Goal: Task Accomplishment & Management: Use online tool/utility

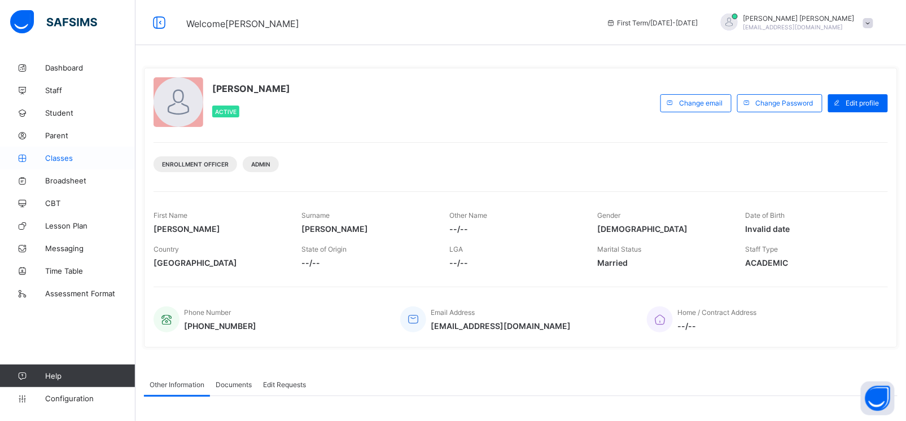
click at [59, 158] on span "Classes" at bounding box center [90, 158] width 90 height 9
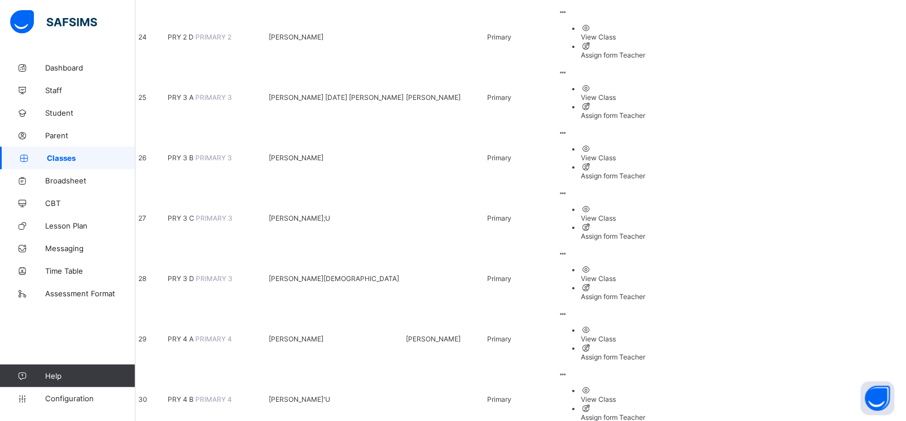
scroll to position [1576, 0]
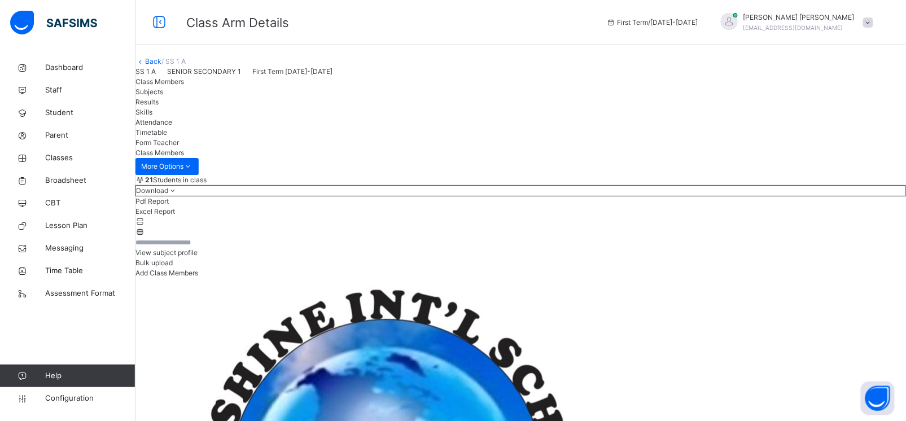
click at [163, 96] on span "Subjects" at bounding box center [150, 92] width 28 height 8
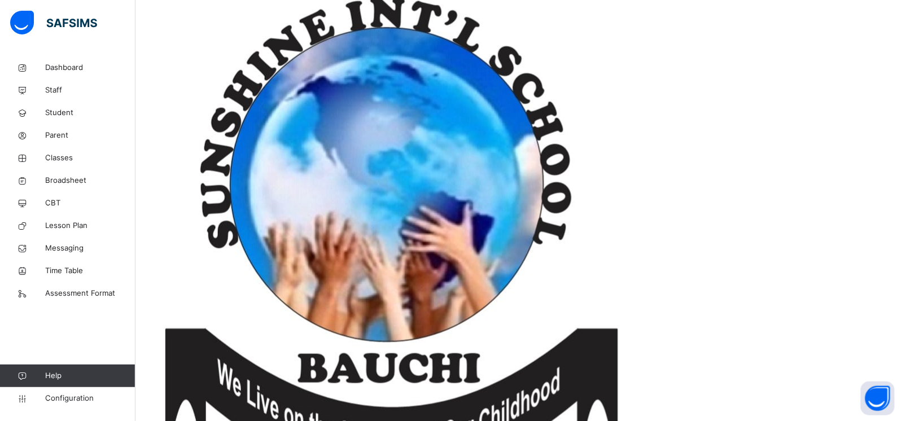
scroll to position [290, 0]
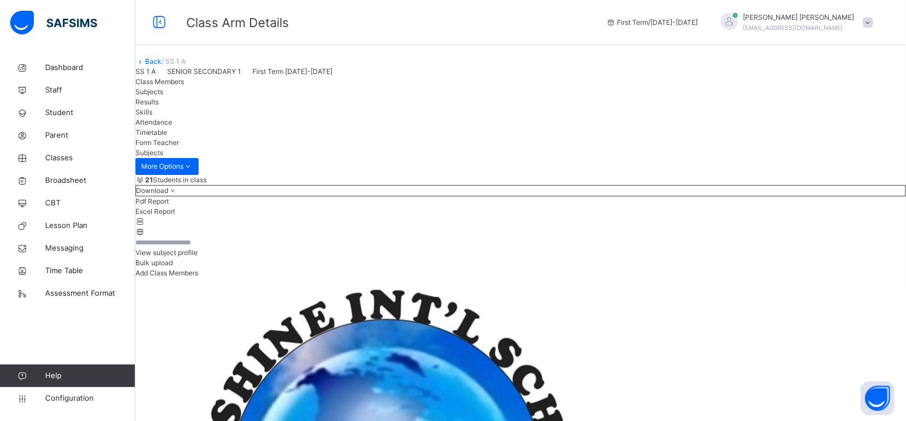
click at [161, 65] on link "Back" at bounding box center [153, 61] width 16 height 8
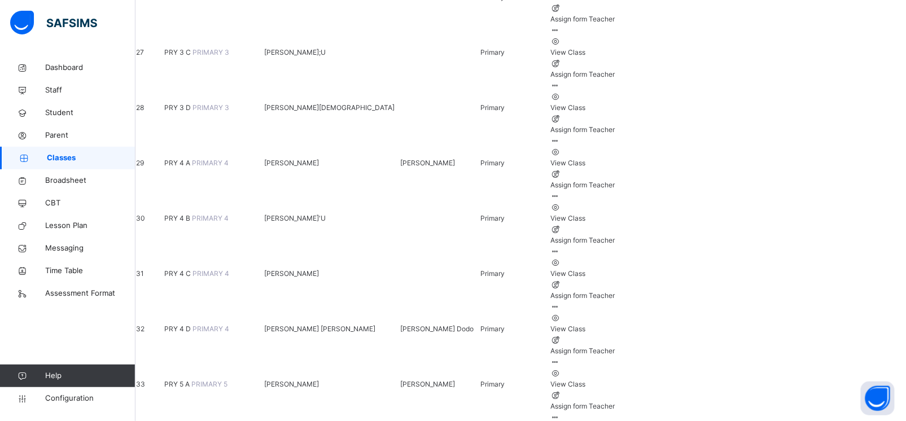
scroll to position [1588, 0]
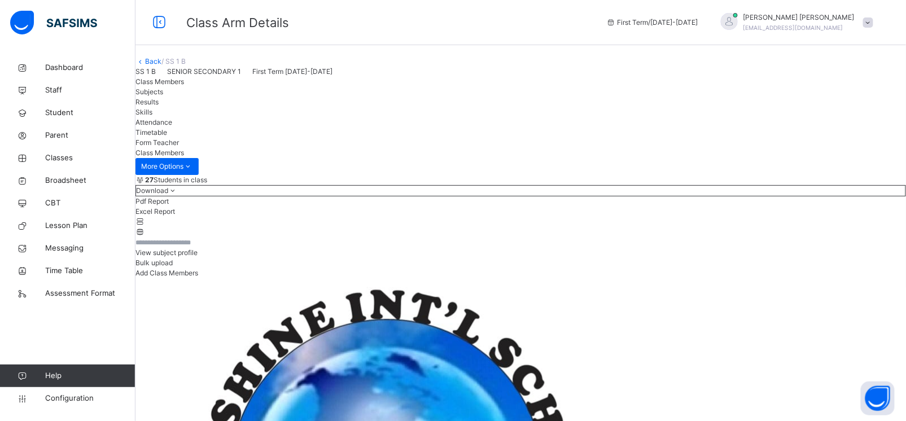
click at [163, 96] on span "Subjects" at bounding box center [150, 92] width 28 height 8
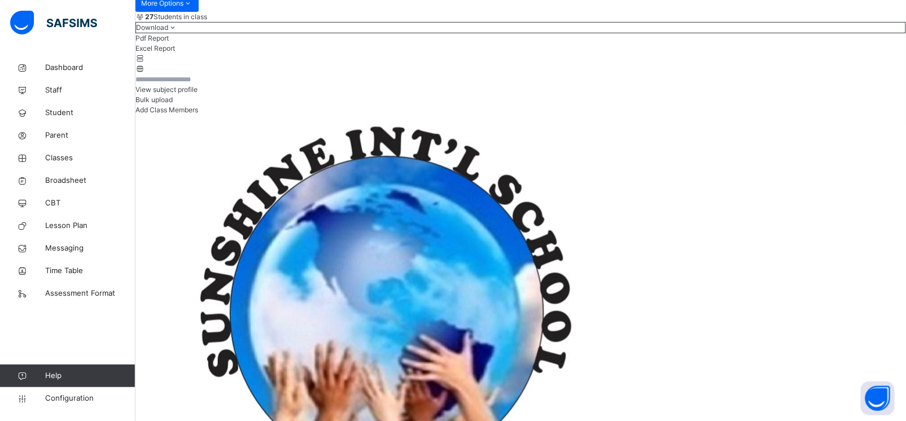
scroll to position [171, 0]
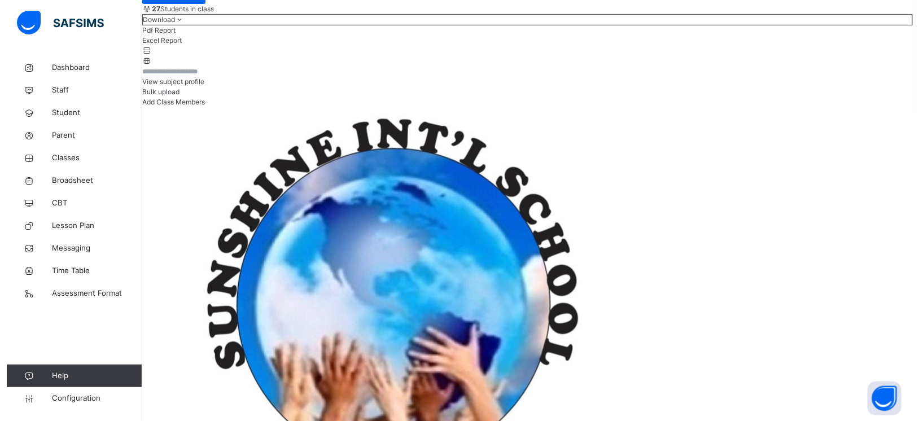
scroll to position [0, 0]
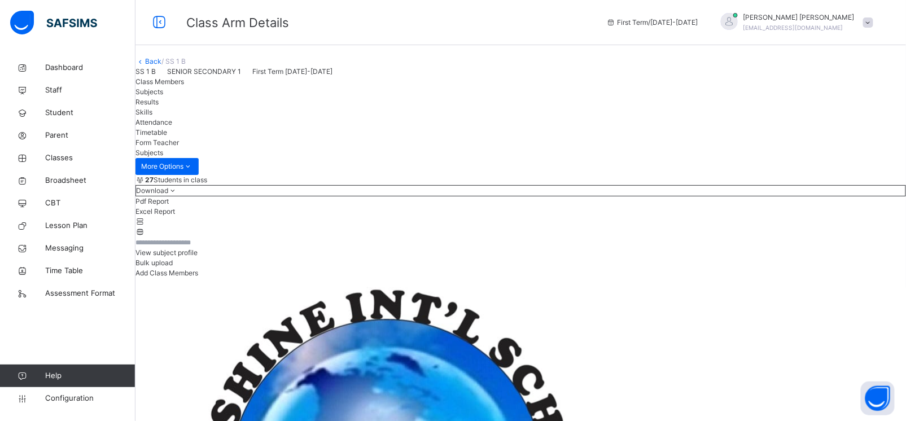
click at [161, 65] on link "Back" at bounding box center [153, 61] width 16 height 8
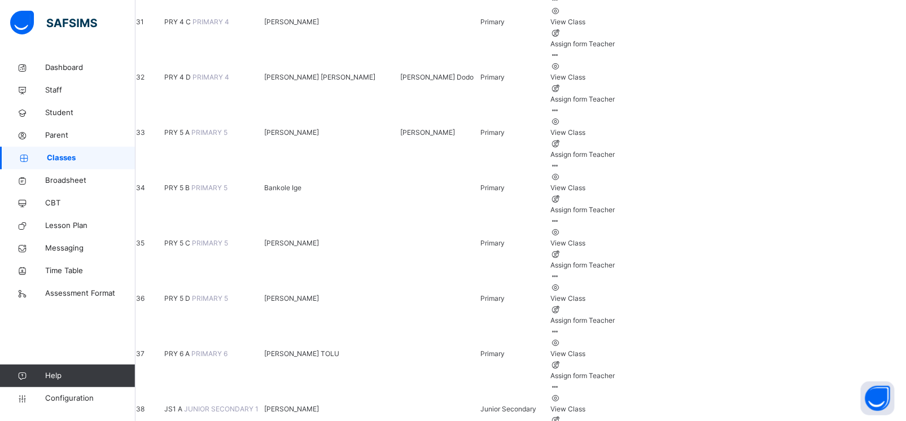
scroll to position [1806, 0]
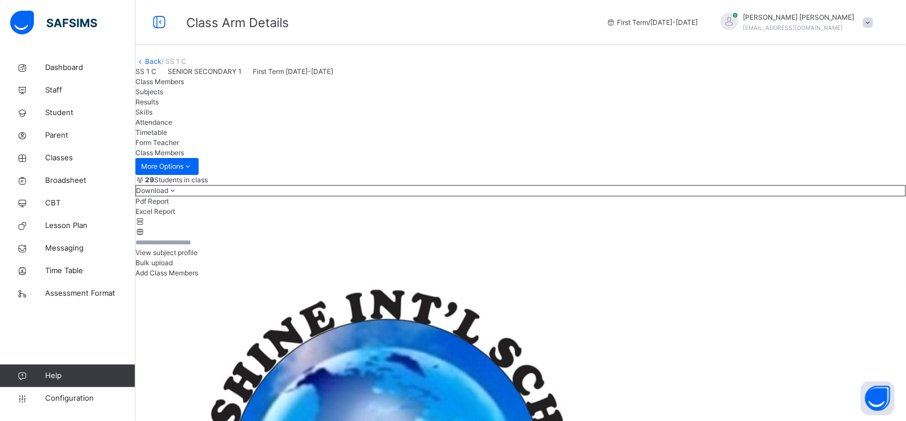
click at [163, 96] on span "Subjects" at bounding box center [150, 92] width 28 height 8
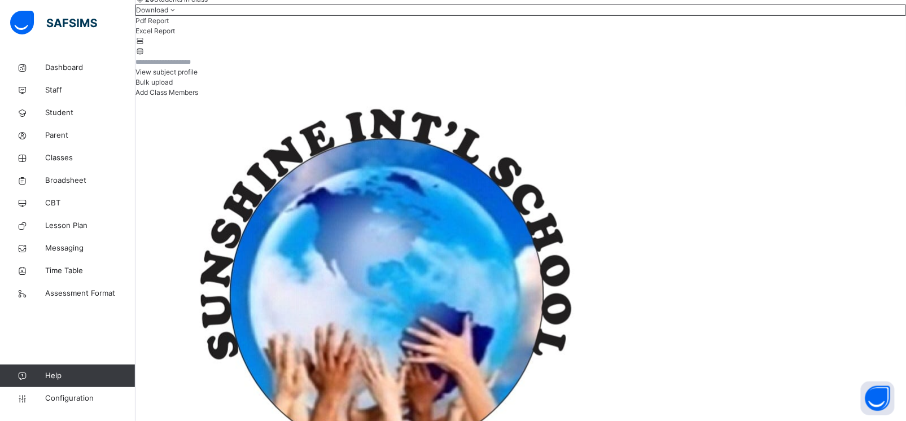
scroll to position [184, 0]
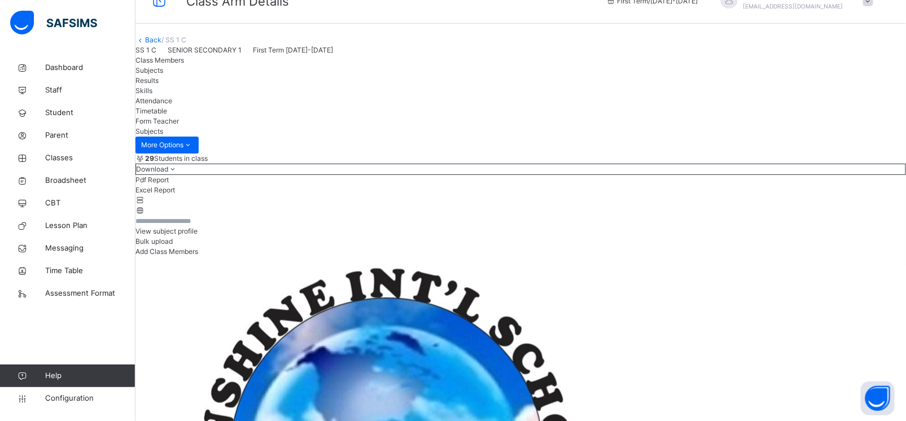
scroll to position [0, 0]
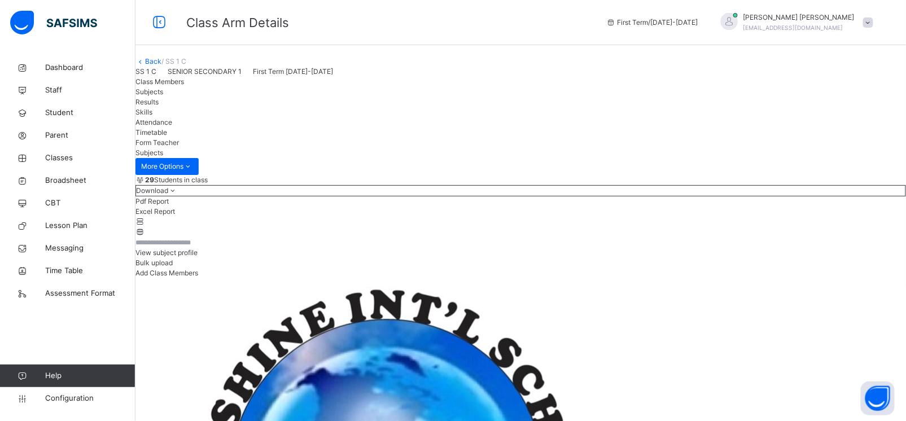
click at [161, 65] on link "Back" at bounding box center [153, 61] width 16 height 8
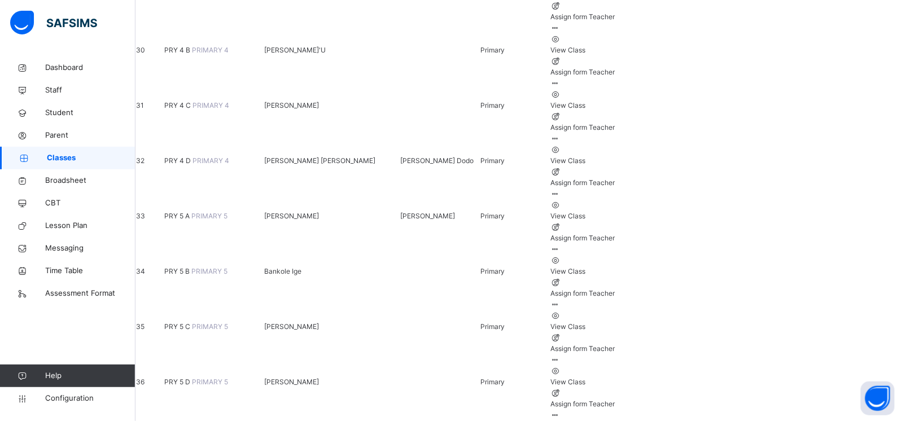
scroll to position [1762, 0]
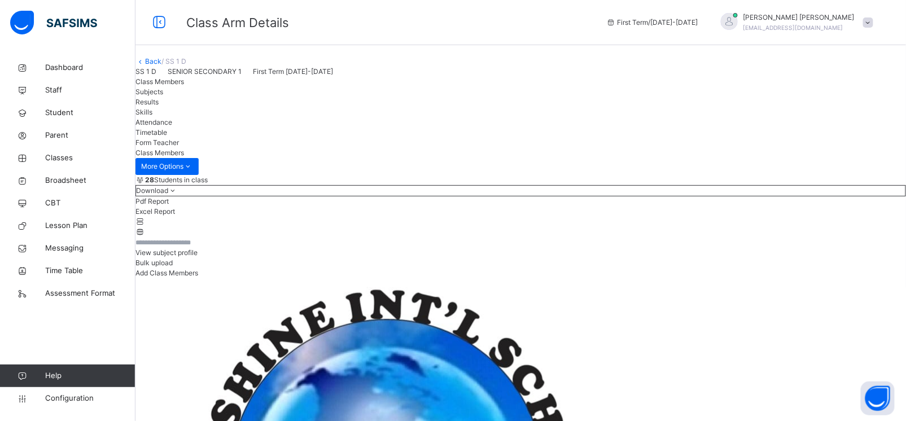
click at [163, 96] on span "Subjects" at bounding box center [150, 92] width 28 height 8
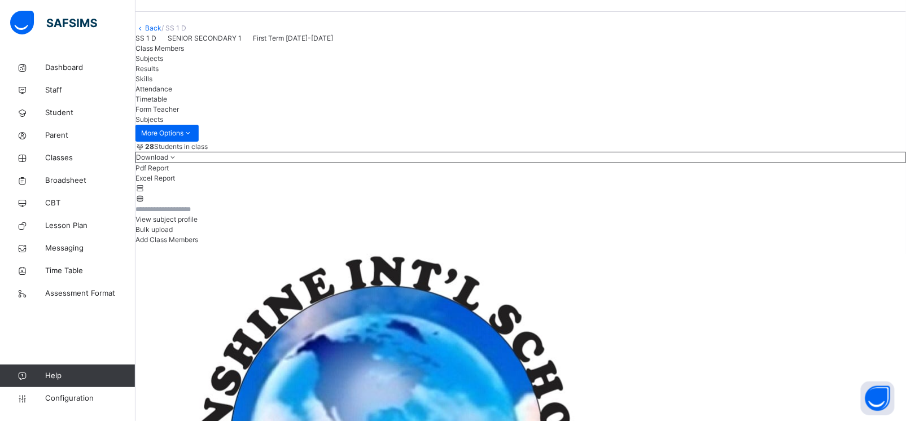
scroll to position [0, 0]
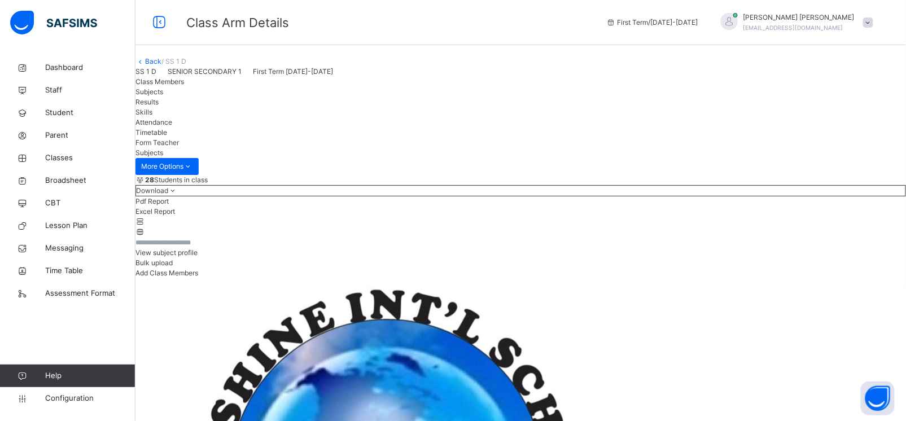
click at [161, 65] on link "Back" at bounding box center [153, 61] width 16 height 8
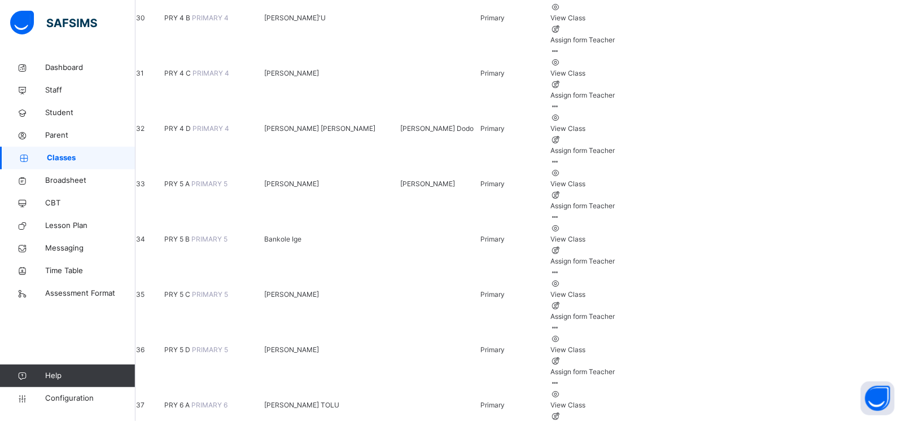
scroll to position [1825, 0]
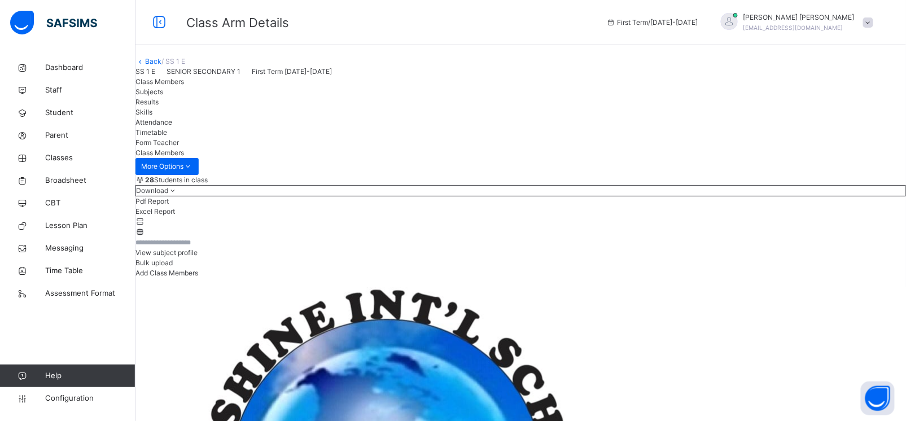
click at [163, 96] on span "Subjects" at bounding box center [150, 92] width 28 height 8
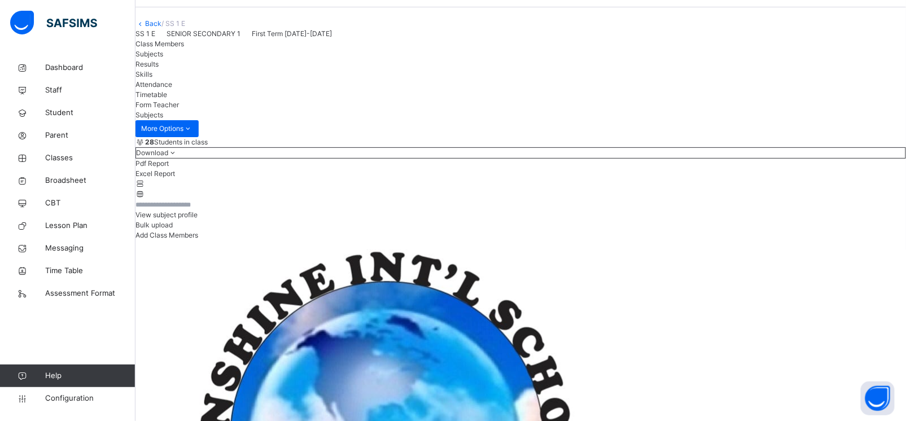
scroll to position [0, 0]
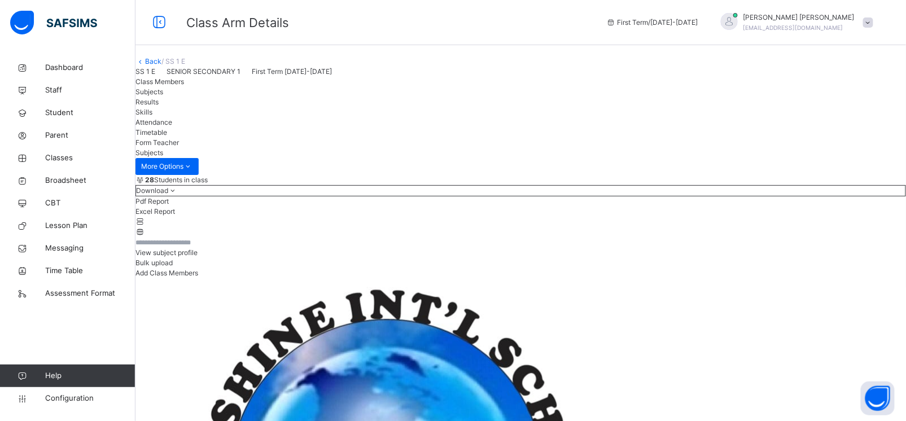
click at [161, 65] on link "Back" at bounding box center [153, 61] width 16 height 8
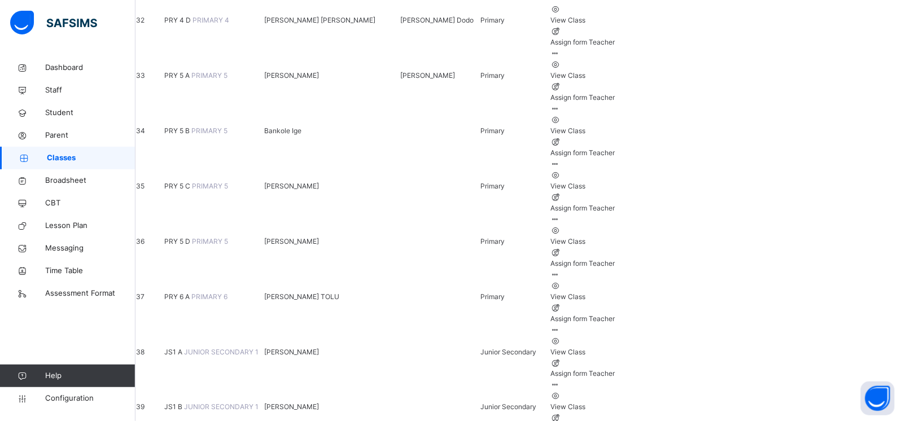
scroll to position [1897, 0]
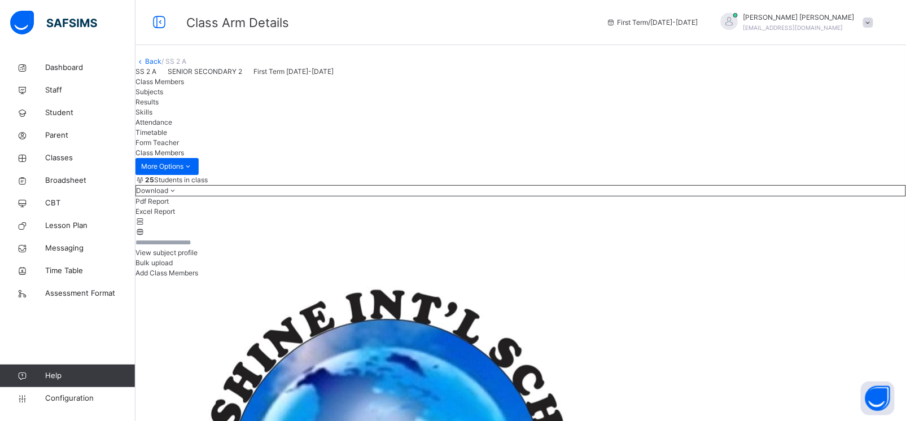
click at [241, 97] on div "Subjects" at bounding box center [521, 92] width 771 height 10
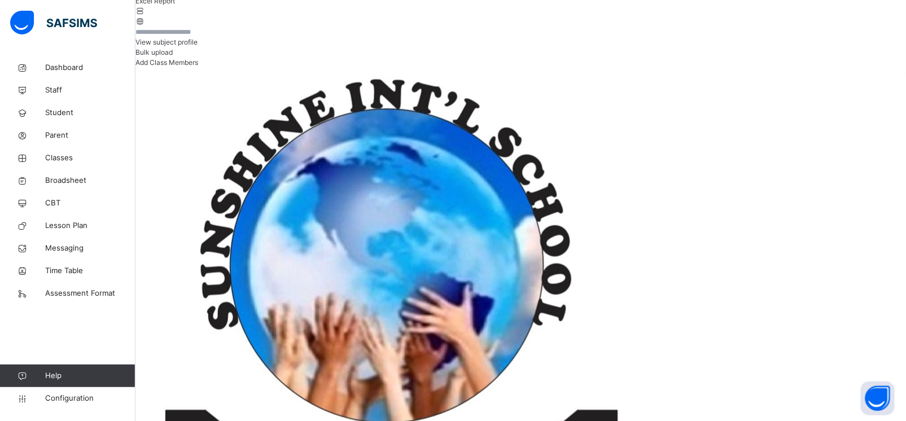
scroll to position [106, 0]
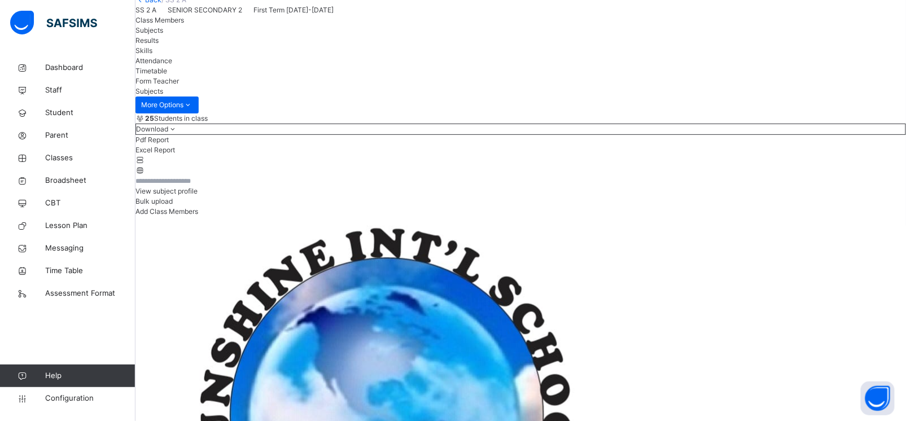
scroll to position [0, 0]
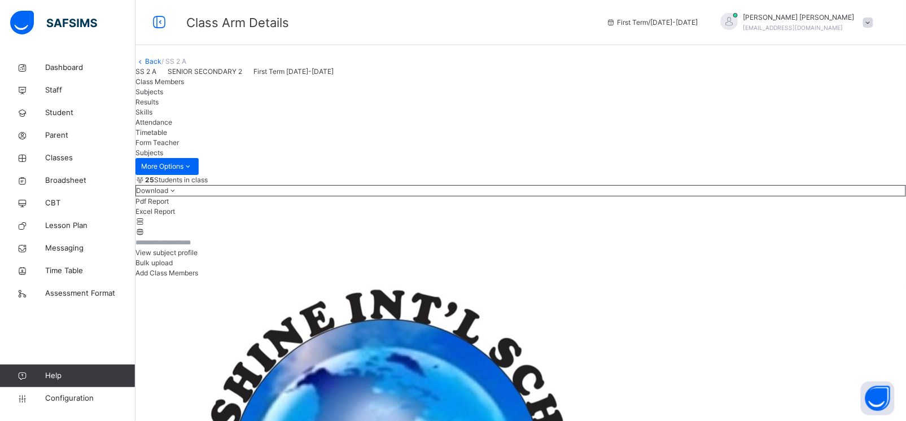
click at [161, 65] on link "Back" at bounding box center [153, 61] width 16 height 8
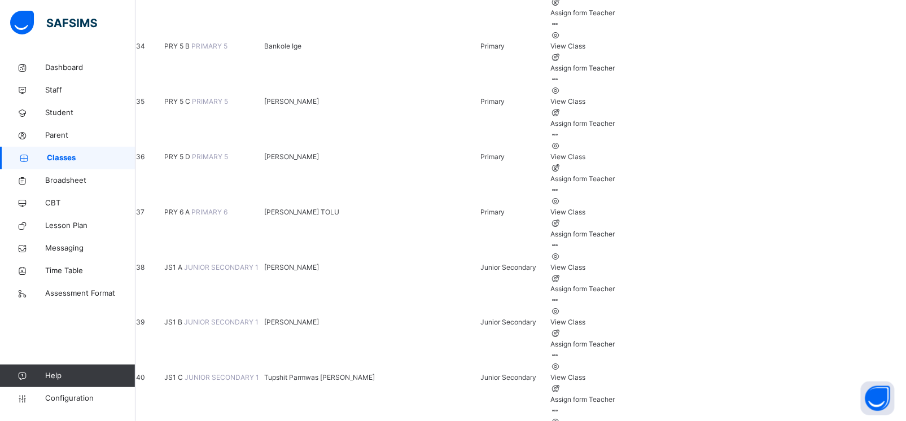
scroll to position [1977, 0]
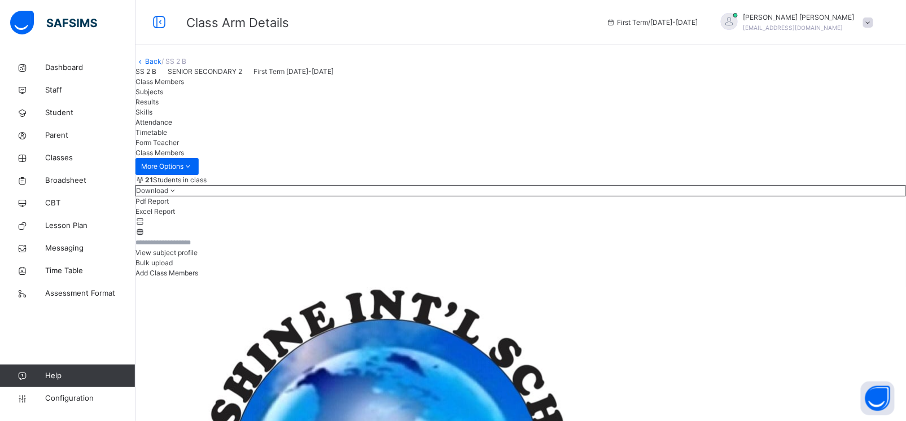
click at [163, 96] on span "Subjects" at bounding box center [150, 92] width 28 height 8
click at [161, 65] on link "Back" at bounding box center [153, 61] width 16 height 8
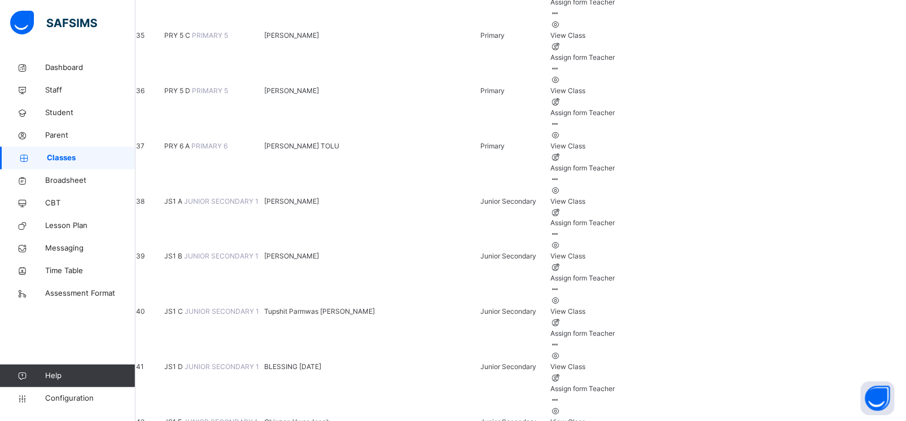
scroll to position [2056, 0]
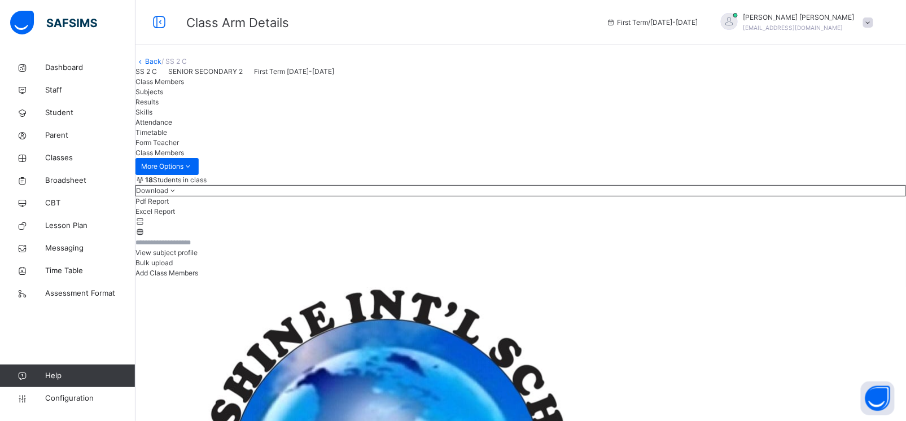
click at [163, 96] on span "Subjects" at bounding box center [150, 92] width 28 height 8
click at [161, 65] on link "Back" at bounding box center [153, 61] width 16 height 8
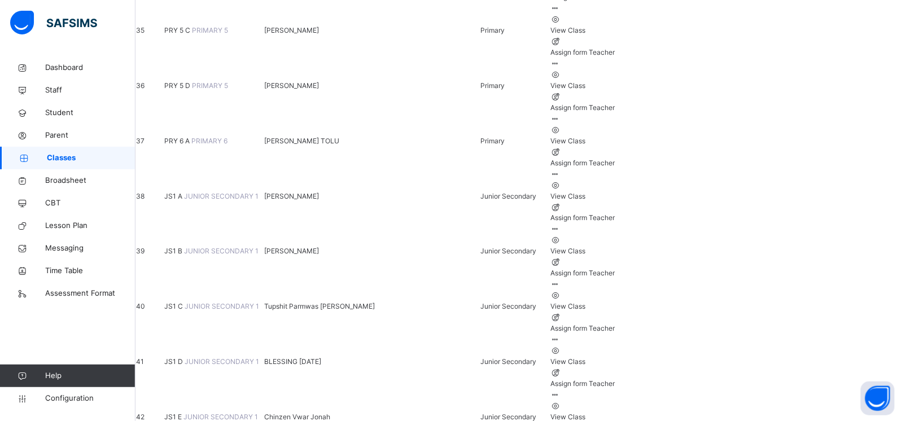
scroll to position [2056, 0]
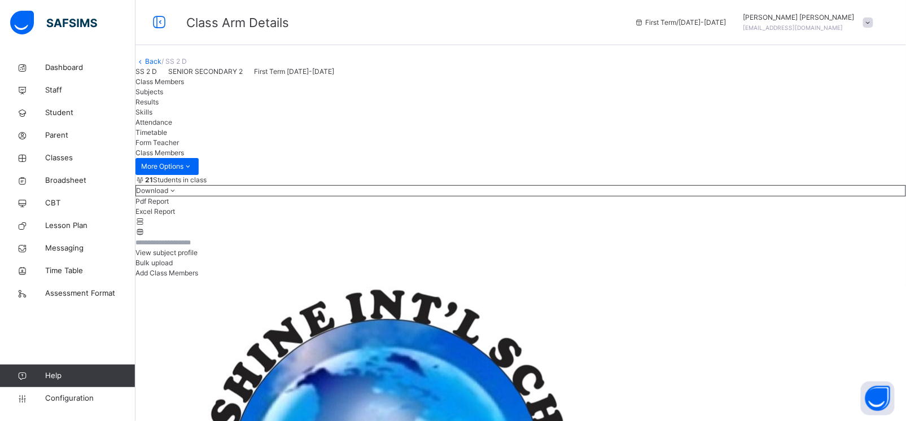
click at [163, 96] on span "Subjects" at bounding box center [150, 92] width 28 height 8
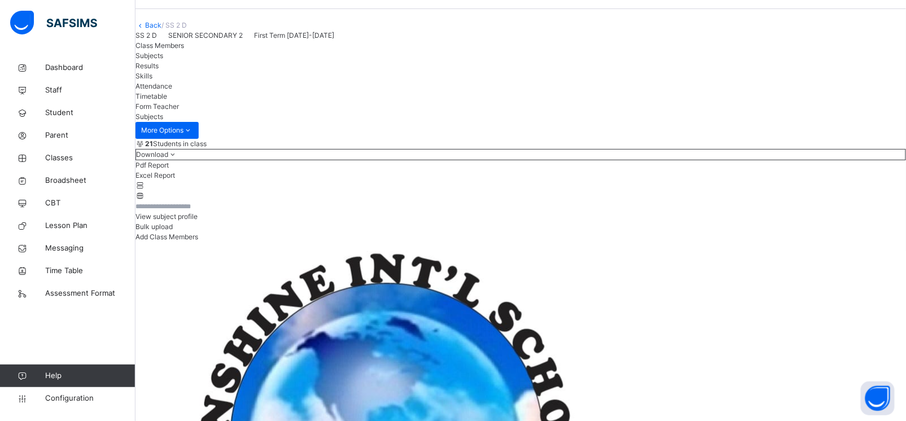
scroll to position [33, 0]
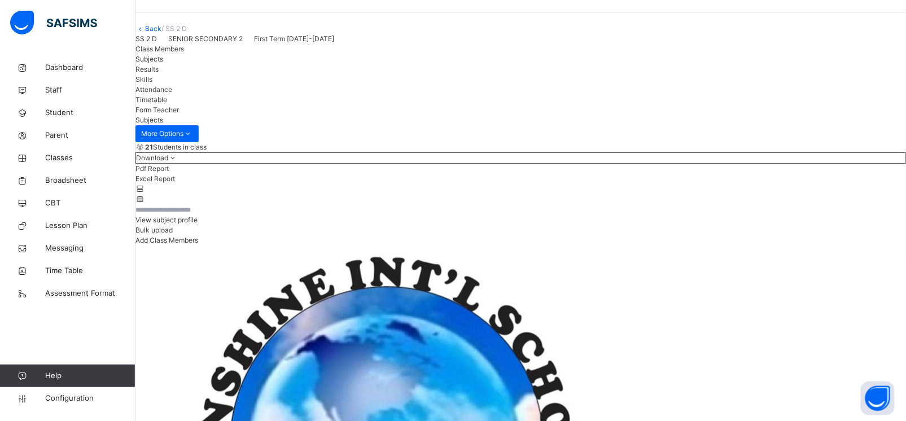
click at [161, 33] on link "Back" at bounding box center [153, 28] width 16 height 8
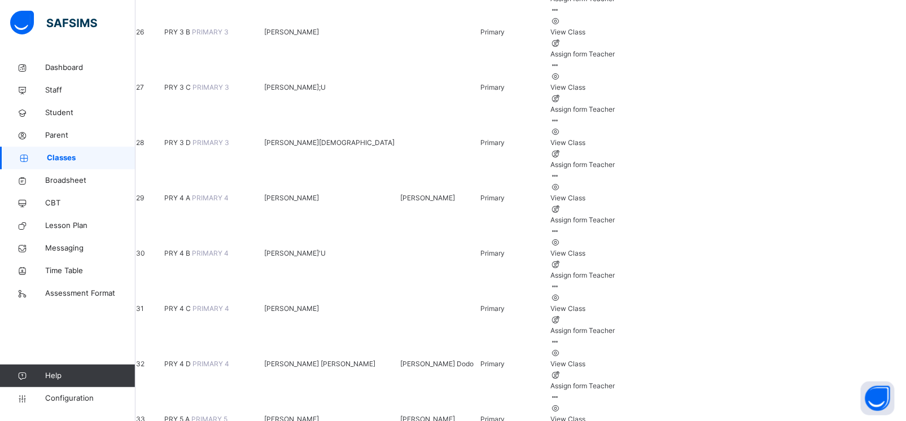
scroll to position [2056, 0]
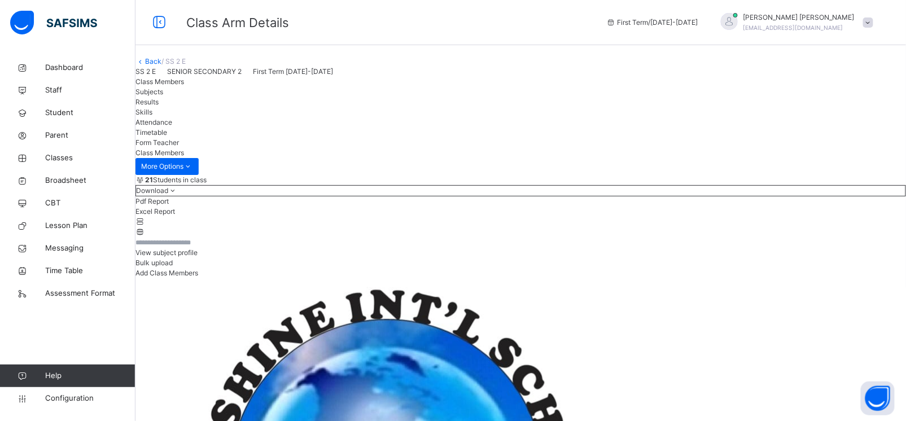
click at [163, 96] on span "Subjects" at bounding box center [150, 92] width 28 height 8
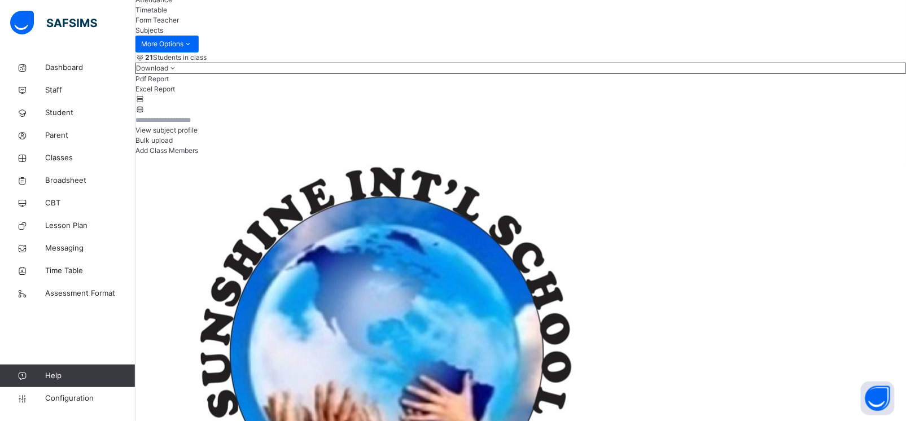
scroll to position [131, 0]
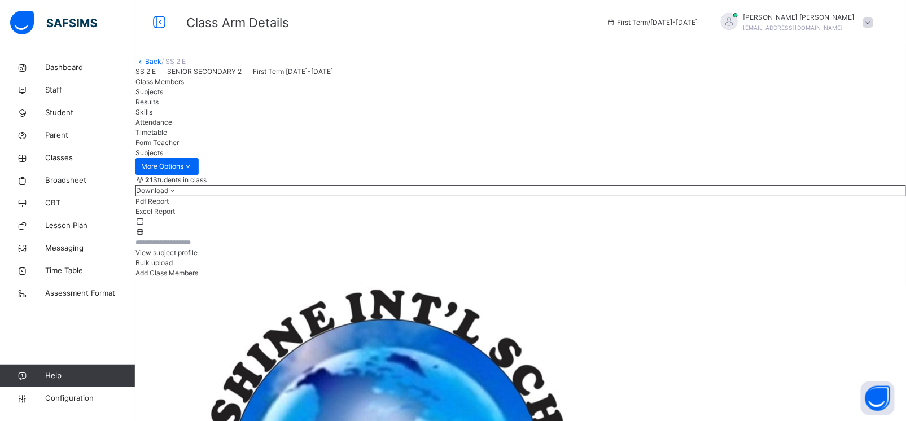
click at [161, 65] on link "Back" at bounding box center [153, 61] width 16 height 8
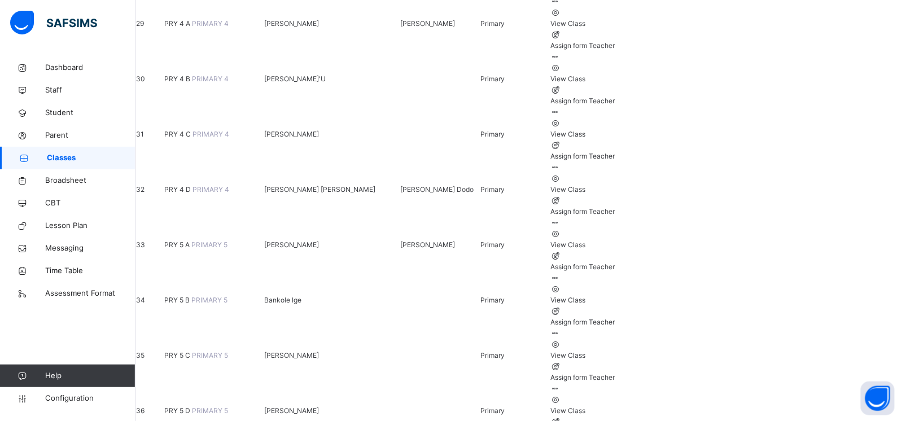
scroll to position [2056, 0]
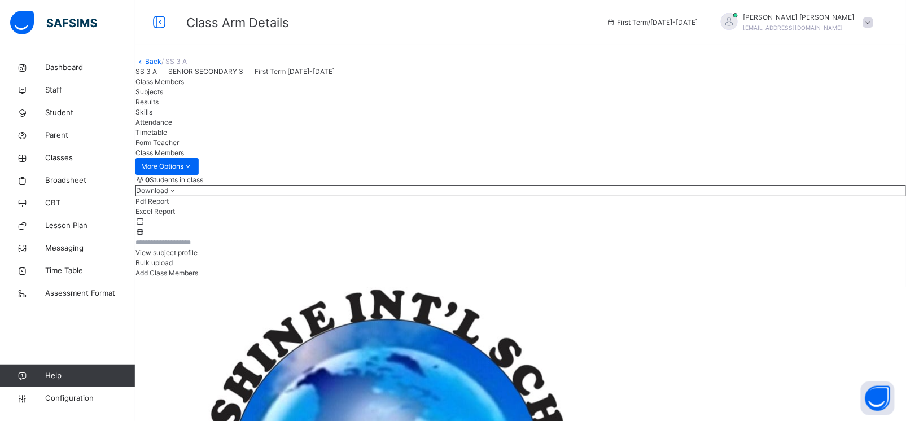
click at [163, 96] on span "Subjects" at bounding box center [150, 92] width 28 height 8
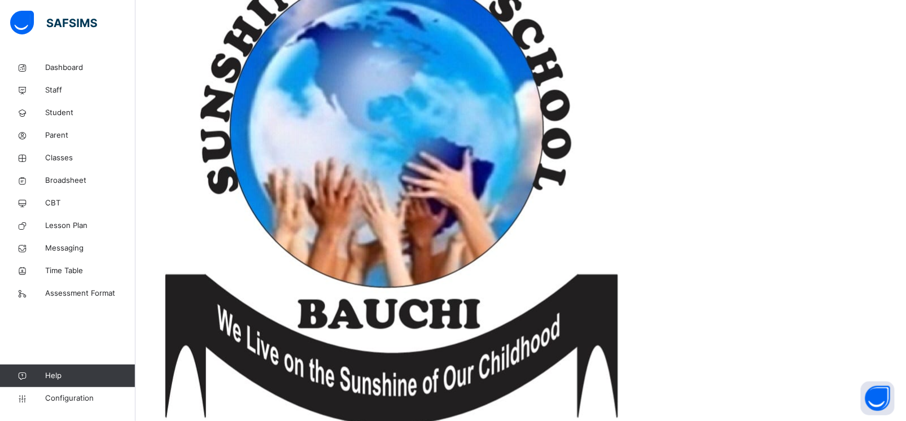
scroll to position [368, 0]
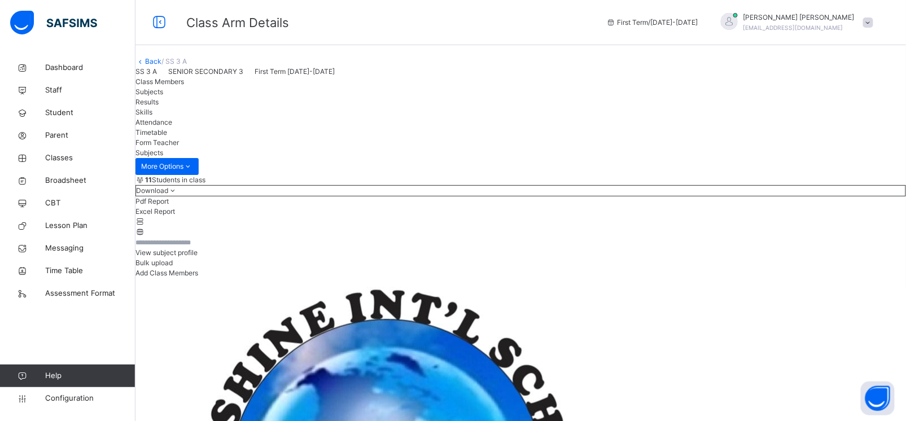
click at [161, 65] on link "Back" at bounding box center [153, 61] width 16 height 8
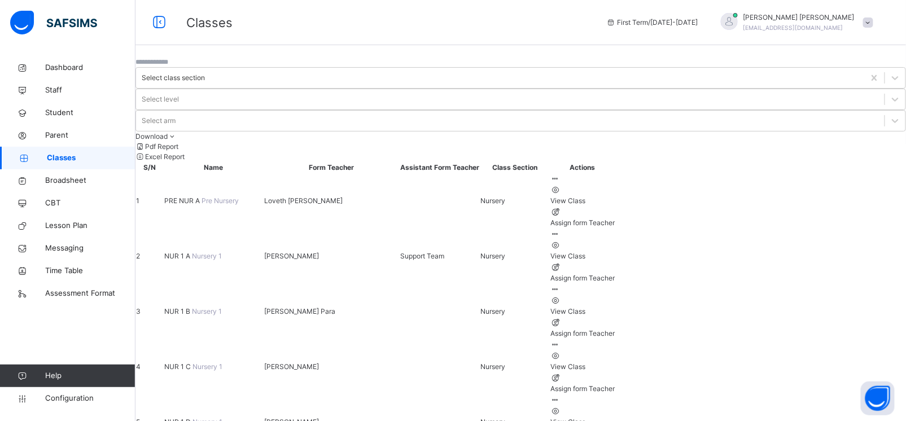
scroll to position [2056, 0]
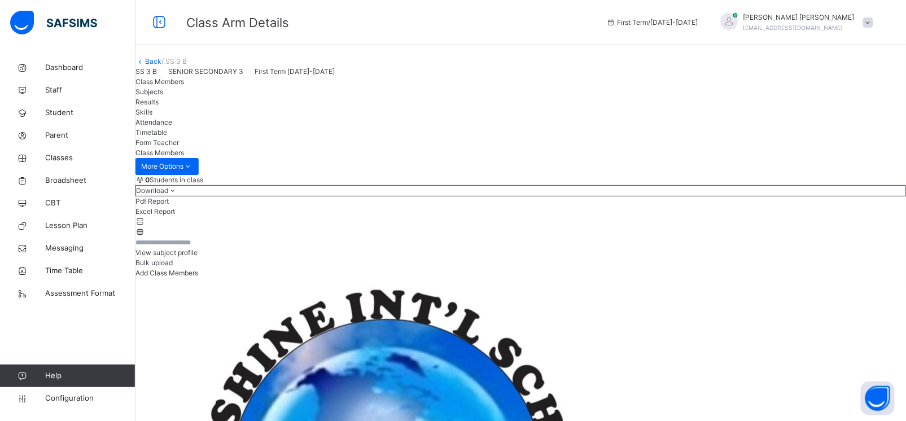
click at [163, 96] on span "Subjects" at bounding box center [150, 92] width 28 height 8
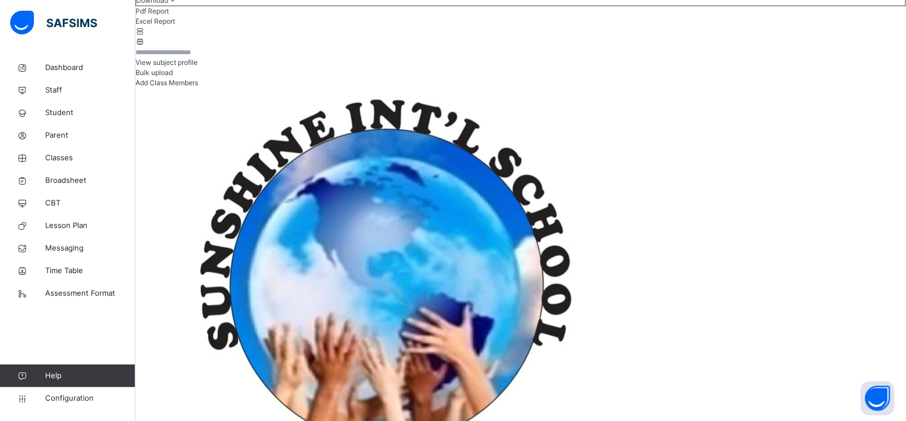
scroll to position [191, 0]
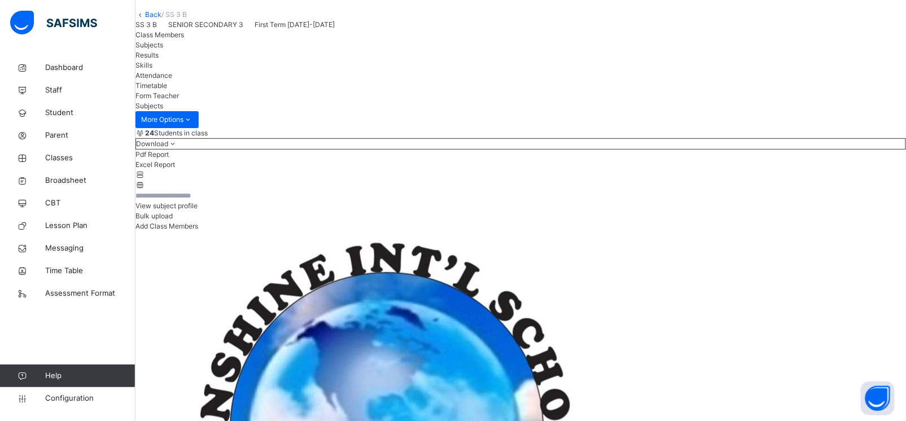
scroll to position [0, 0]
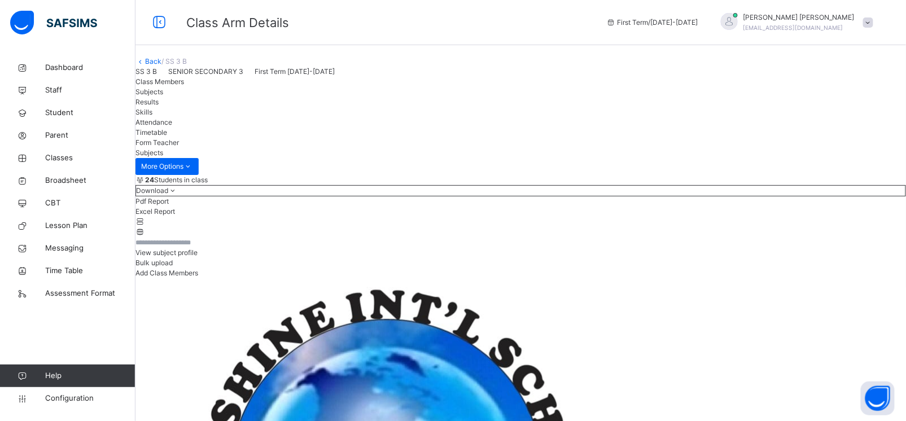
click at [161, 65] on link "Back" at bounding box center [153, 61] width 16 height 8
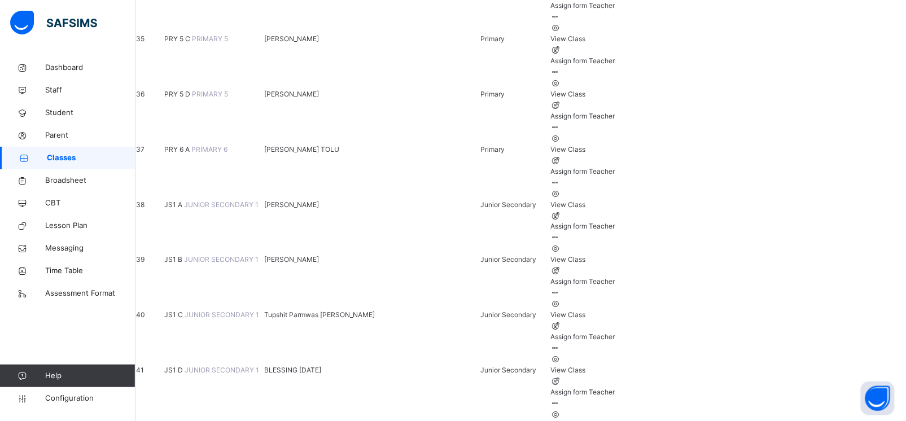
scroll to position [2056, 0]
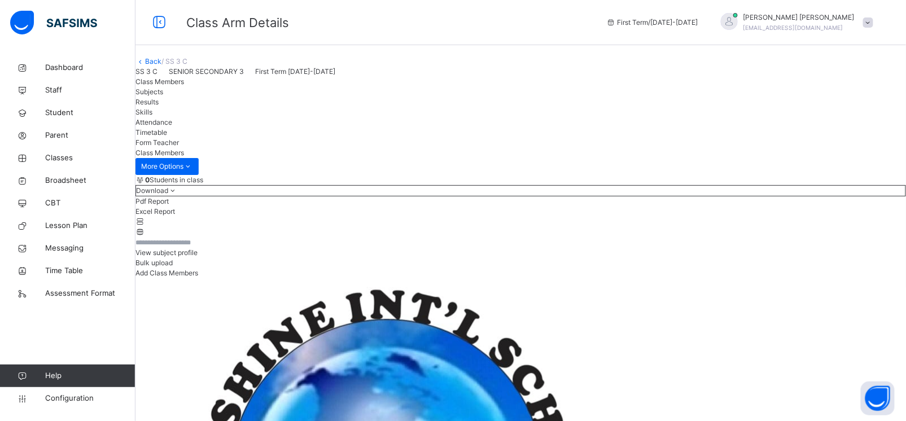
click at [163, 96] on span "Subjects" at bounding box center [150, 92] width 28 height 8
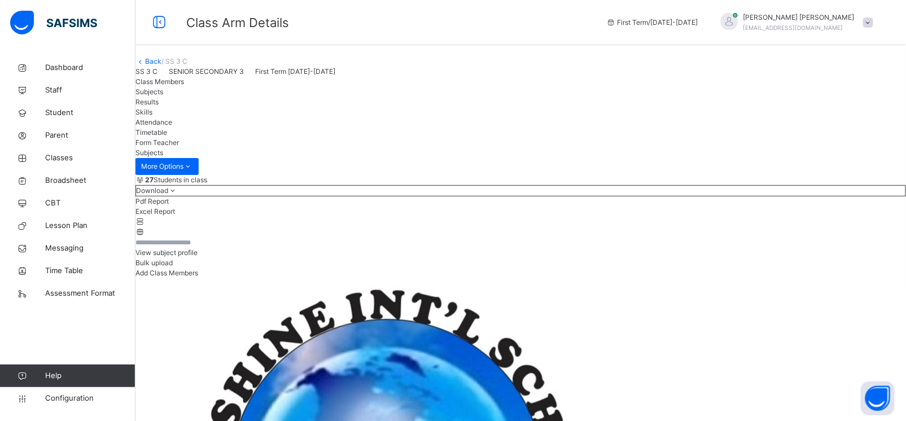
click at [161, 65] on link "Back" at bounding box center [153, 61] width 16 height 8
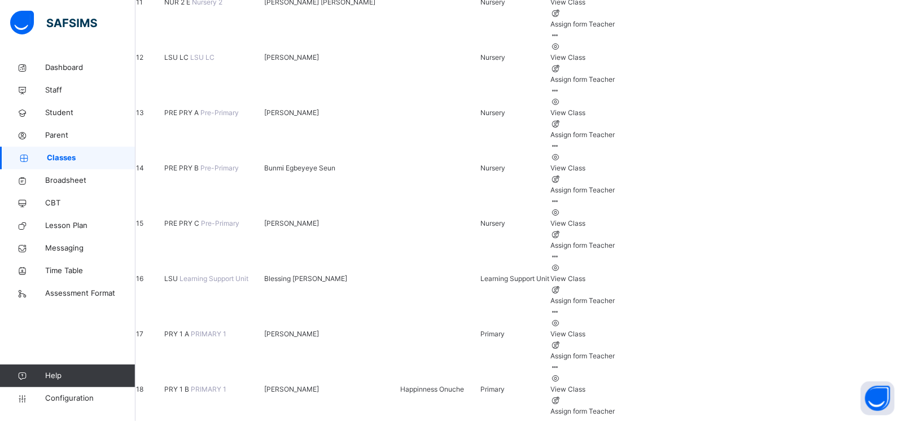
scroll to position [2056, 0]
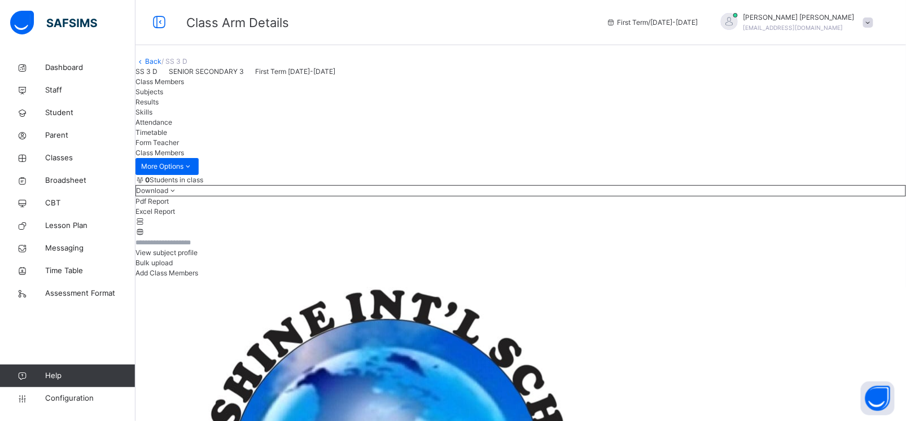
click at [163, 96] on span "Subjects" at bounding box center [150, 92] width 28 height 8
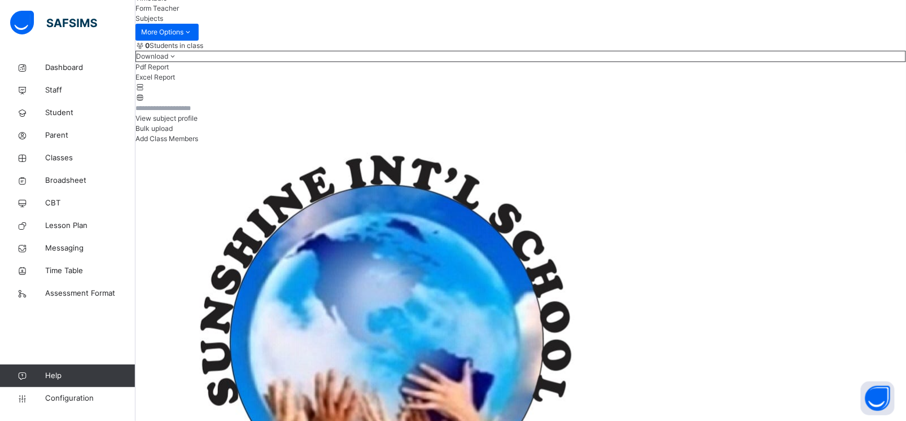
scroll to position [138, 0]
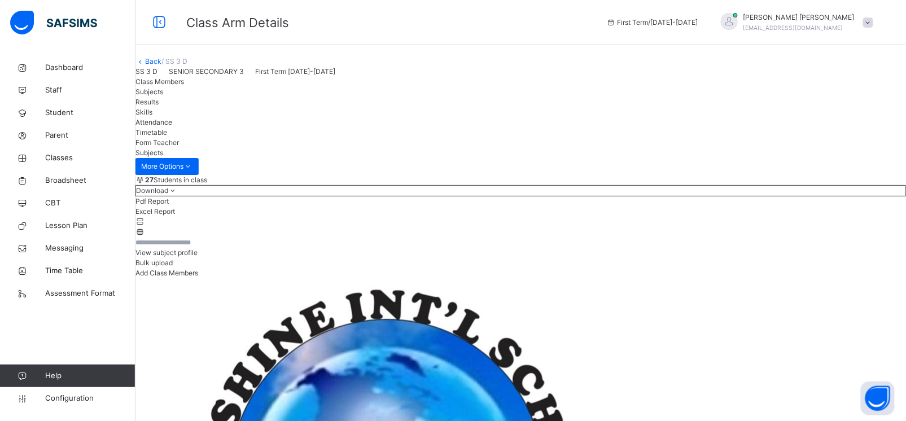
click at [161, 65] on link "Back" at bounding box center [153, 61] width 16 height 8
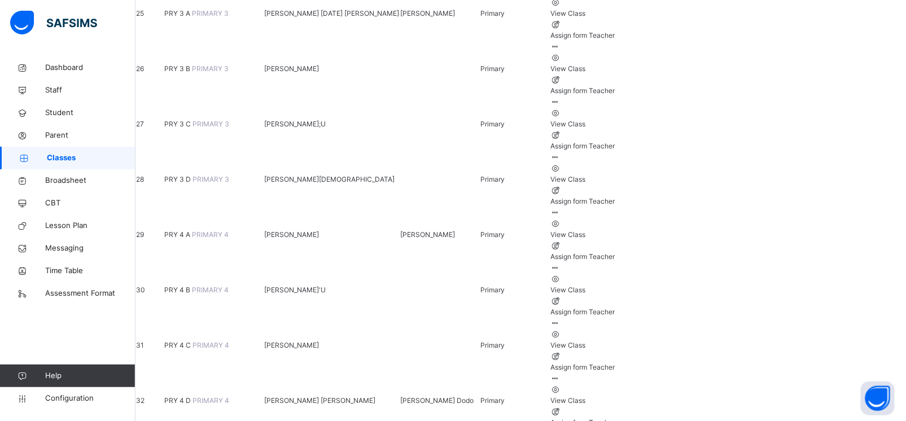
scroll to position [1511, 0]
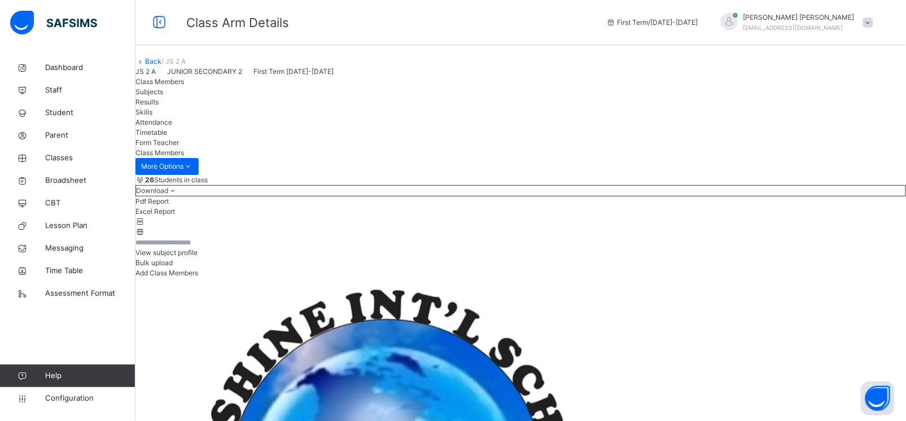
click at [163, 96] on span "Subjects" at bounding box center [150, 92] width 28 height 8
click at [161, 65] on link "Back" at bounding box center [153, 61] width 16 height 8
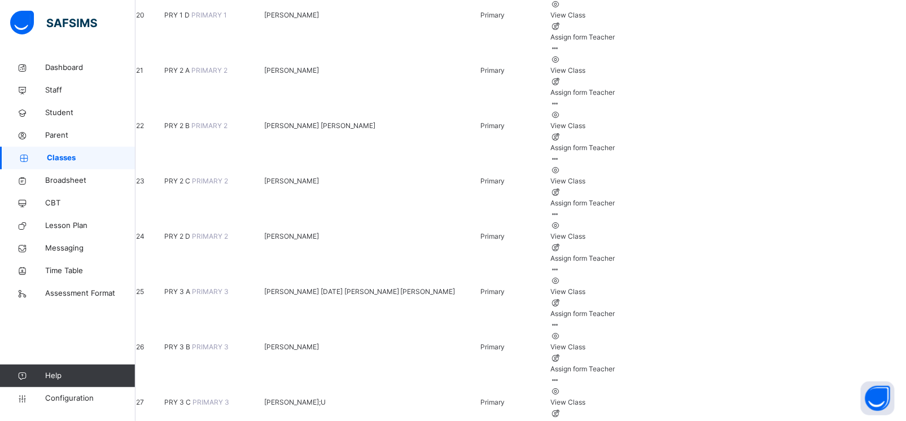
scroll to position [1400, 0]
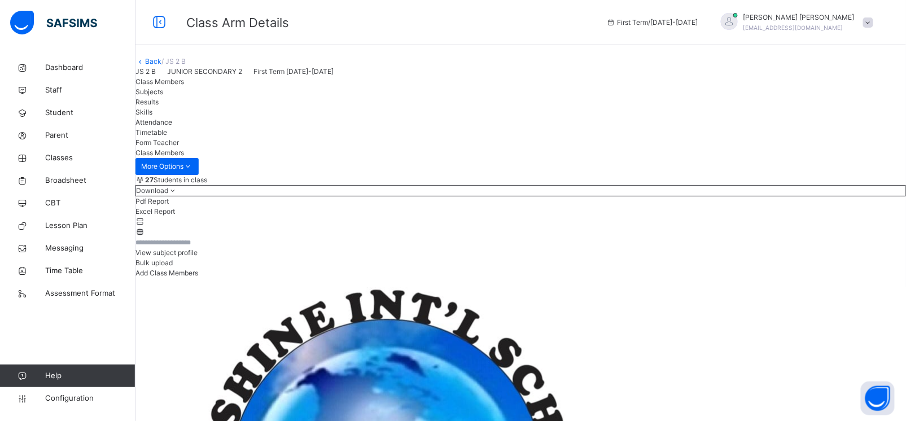
click at [163, 96] on span "Subjects" at bounding box center [150, 92] width 28 height 8
click at [161, 65] on link "Back" at bounding box center [153, 61] width 16 height 8
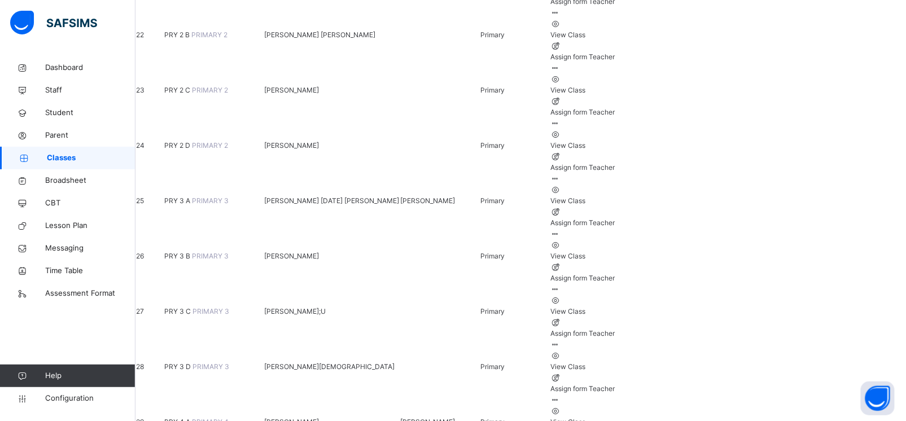
scroll to position [1444, 0]
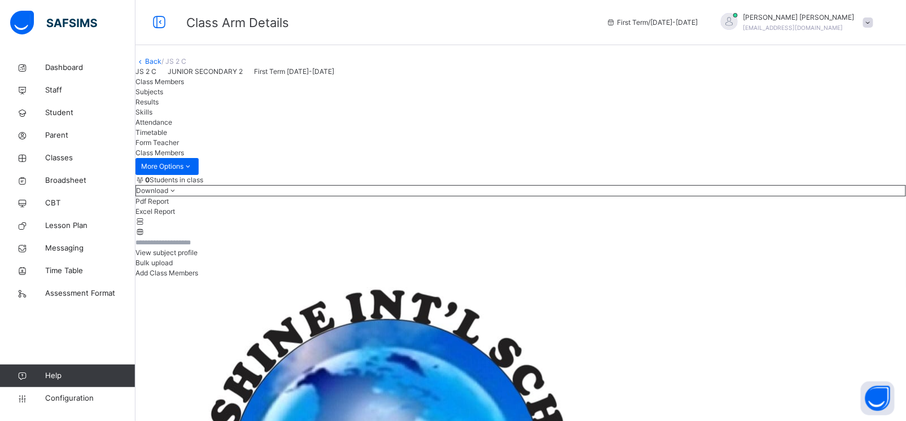
click at [163, 96] on span "Subjects" at bounding box center [150, 92] width 28 height 8
click at [161, 65] on link "Back" at bounding box center [153, 61] width 16 height 8
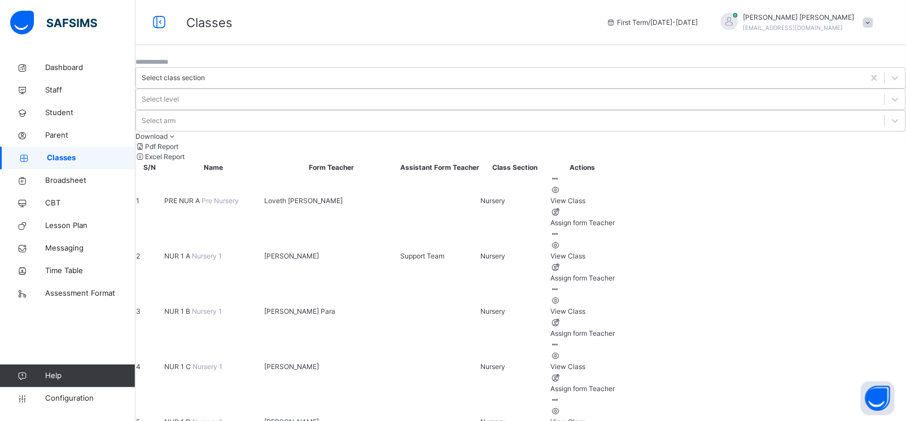
scroll to position [1546, 0]
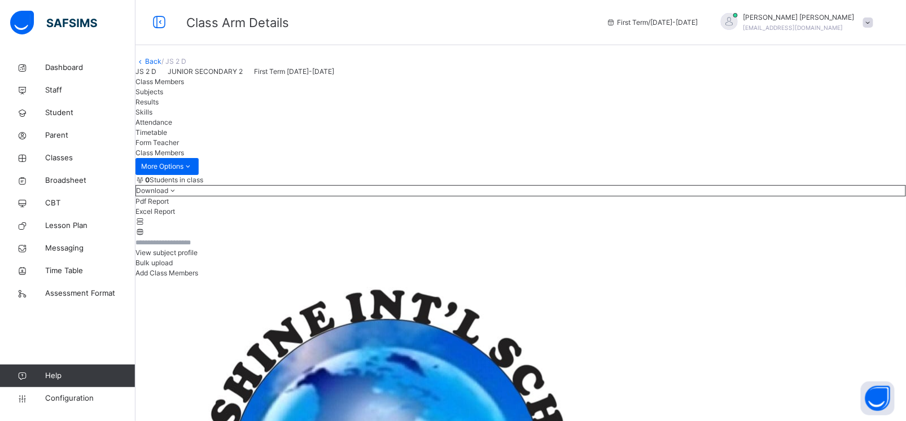
click at [163, 96] on span "Subjects" at bounding box center [150, 92] width 28 height 8
click at [184, 86] on span "Class Members" at bounding box center [160, 81] width 49 height 8
click at [163, 96] on span "Subjects" at bounding box center [150, 92] width 28 height 8
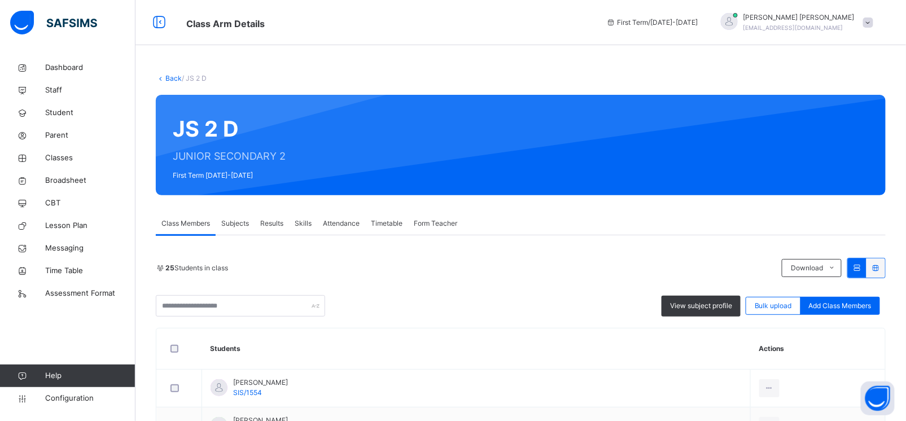
click at [238, 224] on span "Subjects" at bounding box center [235, 224] width 28 height 10
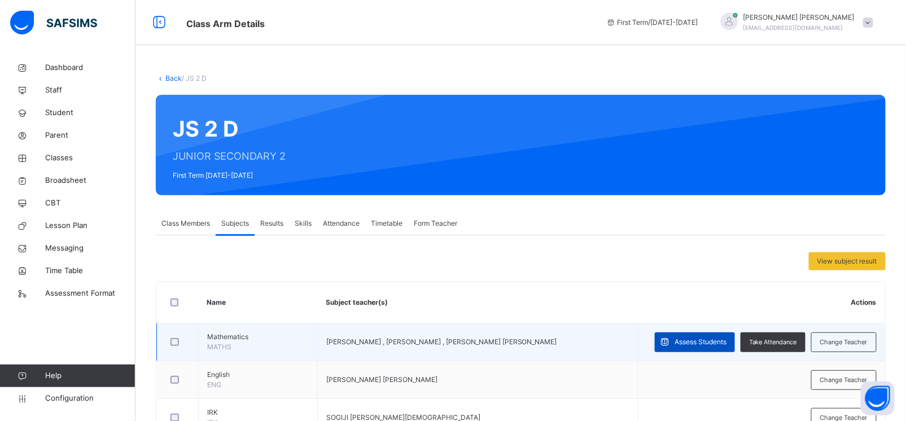
click at [727, 338] on span "Assess Students" at bounding box center [701, 342] width 52 height 10
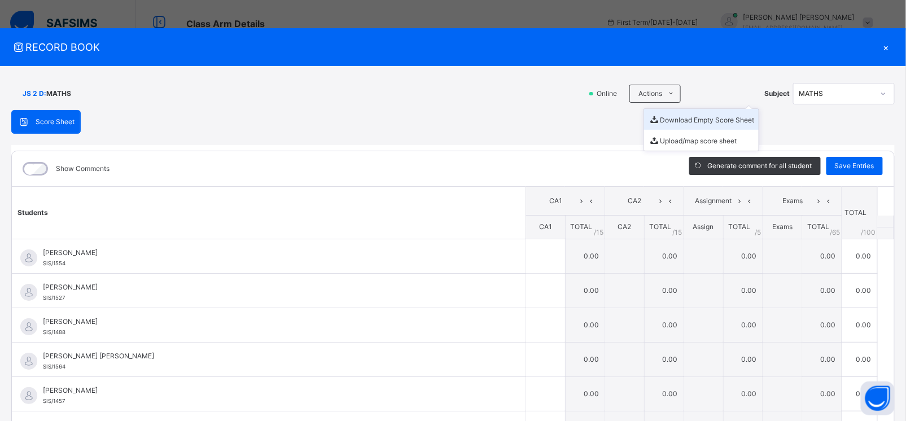
click at [676, 116] on li "Download Empty Score Sheet" at bounding box center [701, 119] width 115 height 21
click at [878, 50] on div "×" at bounding box center [886, 47] width 17 height 15
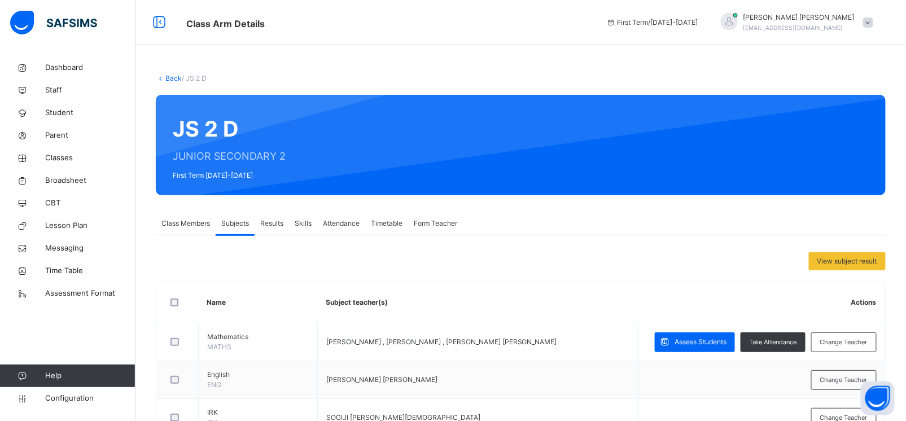
click at [175, 76] on link "Back" at bounding box center [173, 78] width 16 height 8
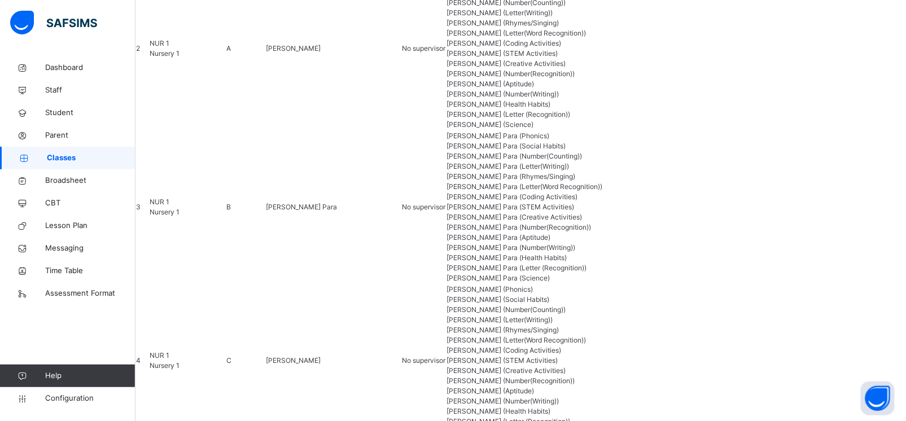
scroll to position [1588, 0]
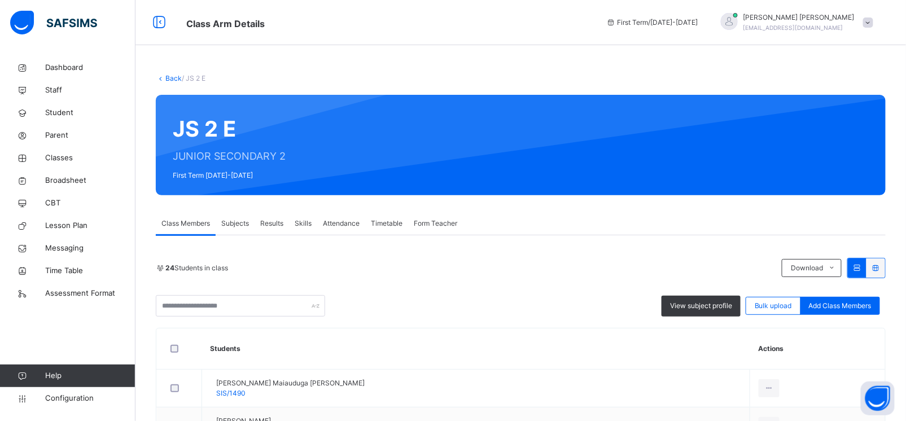
click at [239, 226] on span "Subjects" at bounding box center [235, 224] width 28 height 10
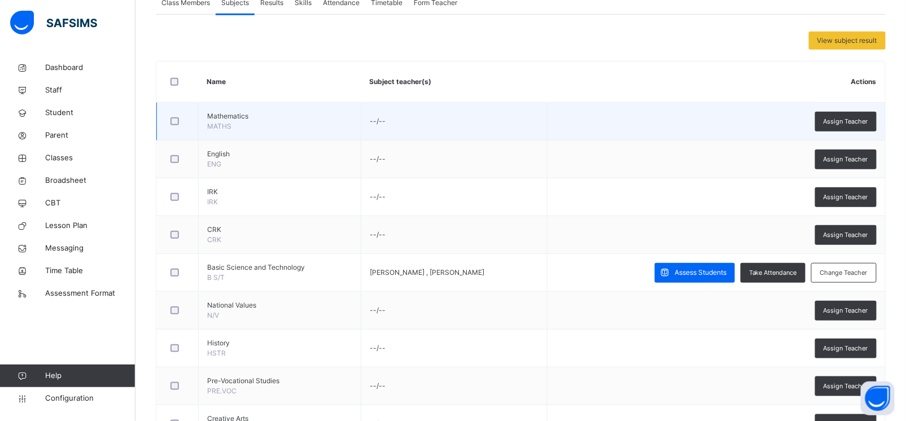
scroll to position [230, 0]
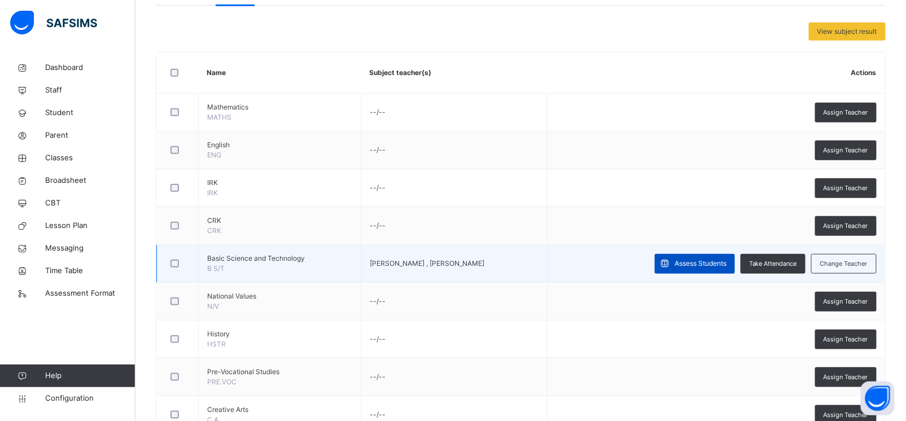
click at [696, 263] on span "Assess Students" at bounding box center [701, 264] width 52 height 10
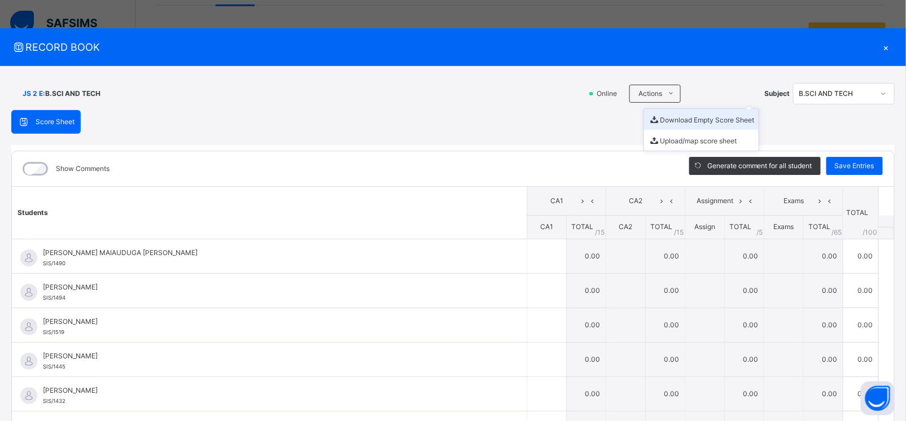
click at [672, 119] on li "Download Empty Score Sheet" at bounding box center [701, 119] width 115 height 21
click at [880, 43] on div "×" at bounding box center [886, 47] width 17 height 15
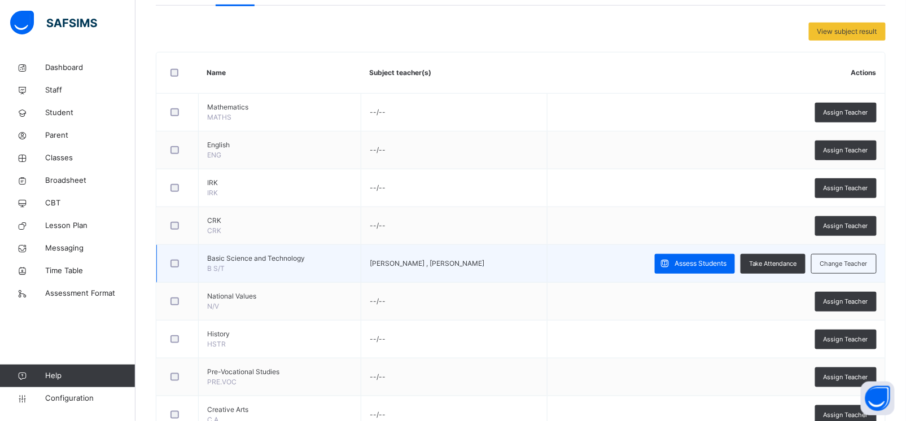
scroll to position [0, 0]
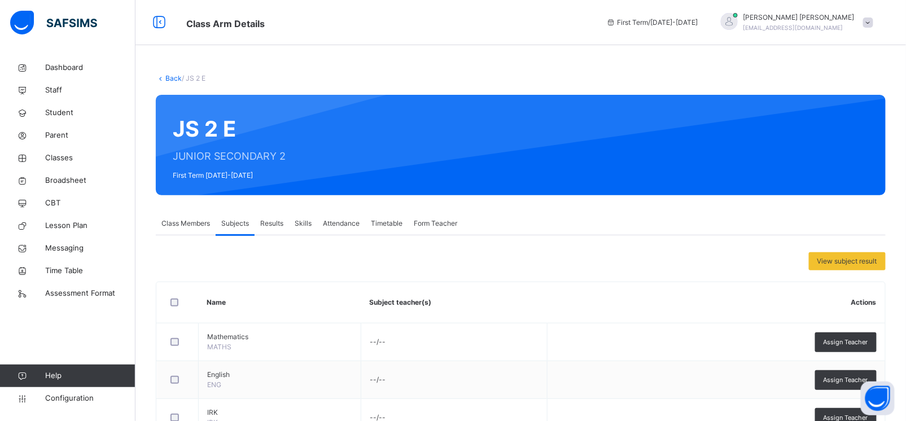
click at [174, 81] on link "Back" at bounding box center [173, 78] width 16 height 8
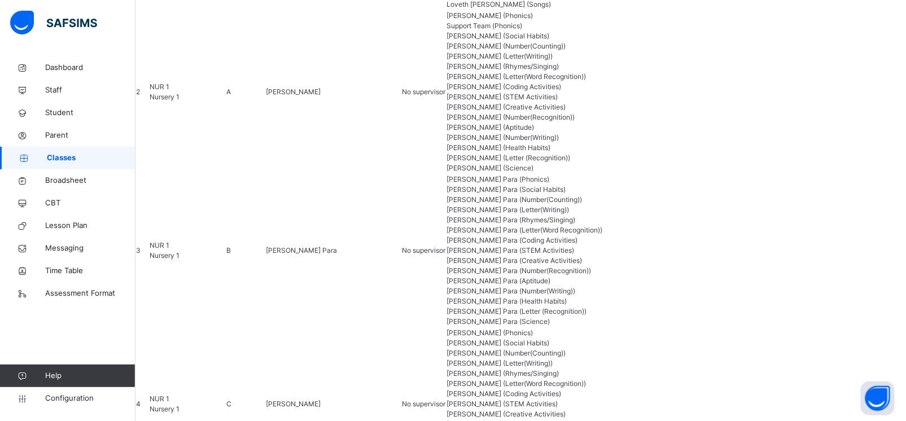
scroll to position [1621, 0]
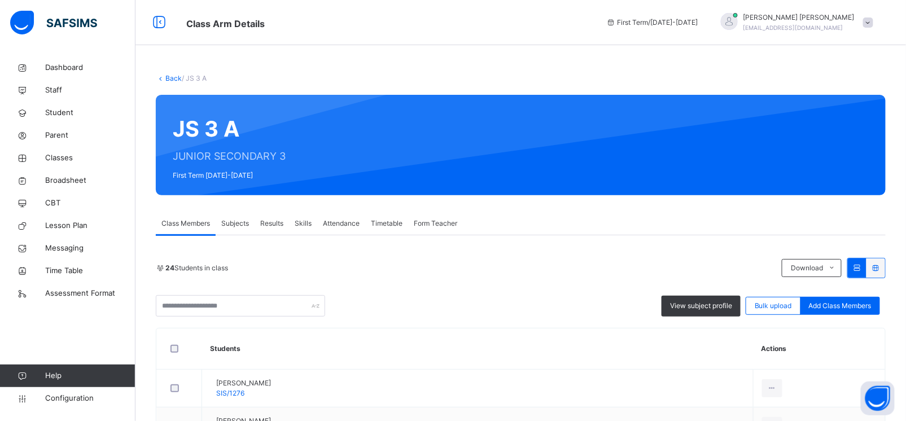
click at [236, 233] on div "Subjects" at bounding box center [235, 223] width 39 height 23
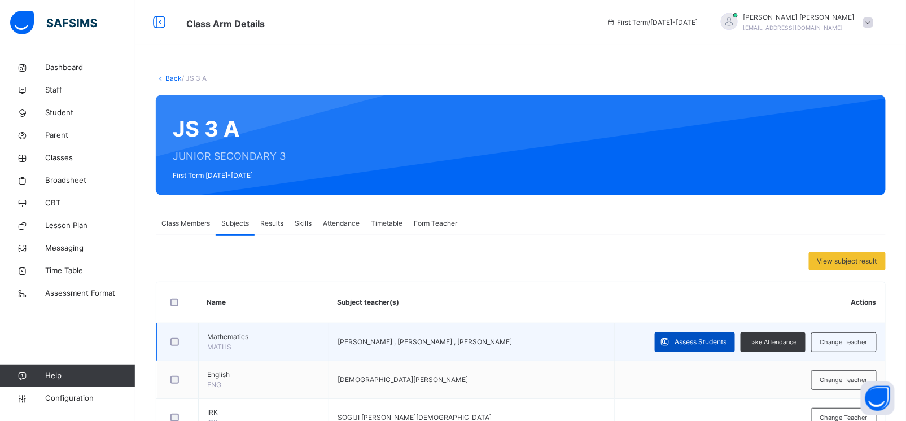
click at [702, 340] on span "Assess Students" at bounding box center [701, 342] width 52 height 10
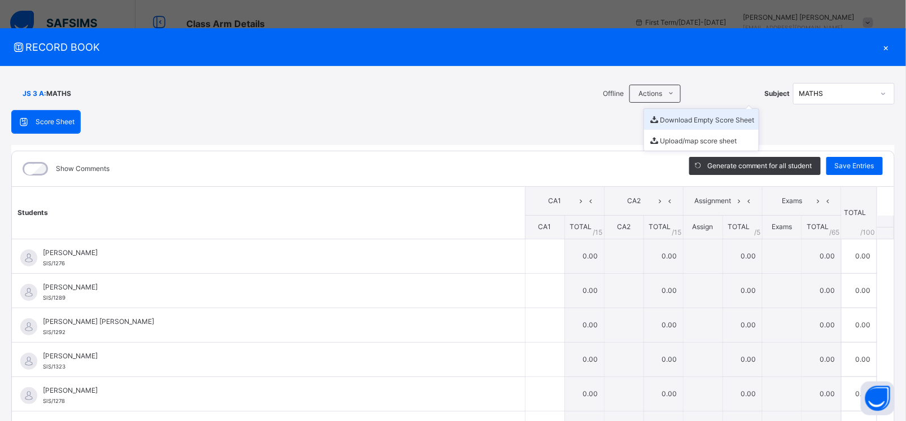
click at [671, 116] on li "Download Empty Score Sheet" at bounding box center [701, 119] width 115 height 21
click at [882, 45] on div "×" at bounding box center [886, 47] width 17 height 15
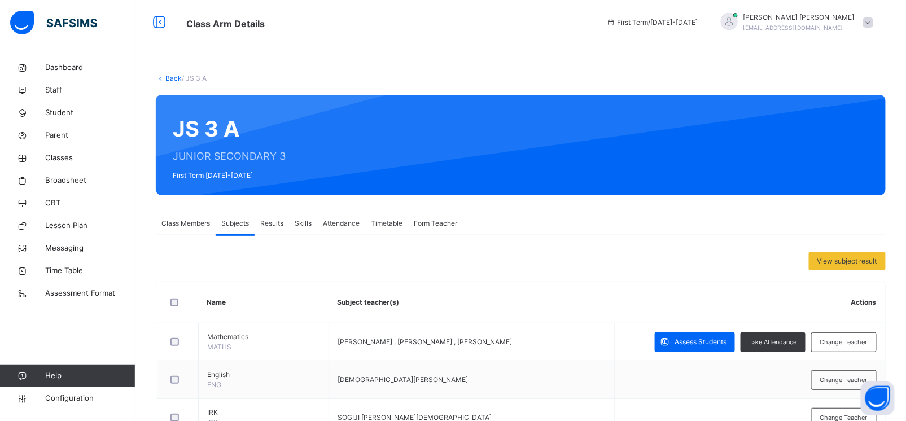
click at [167, 79] on link "Back" at bounding box center [173, 78] width 16 height 8
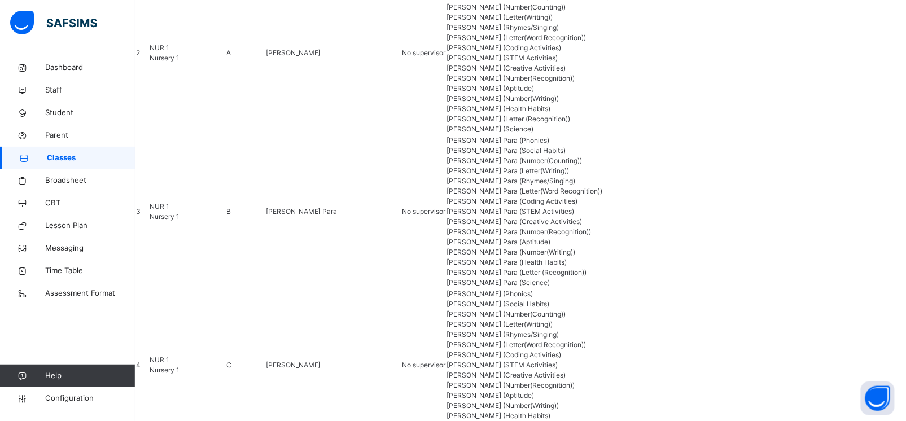
scroll to position [1648, 0]
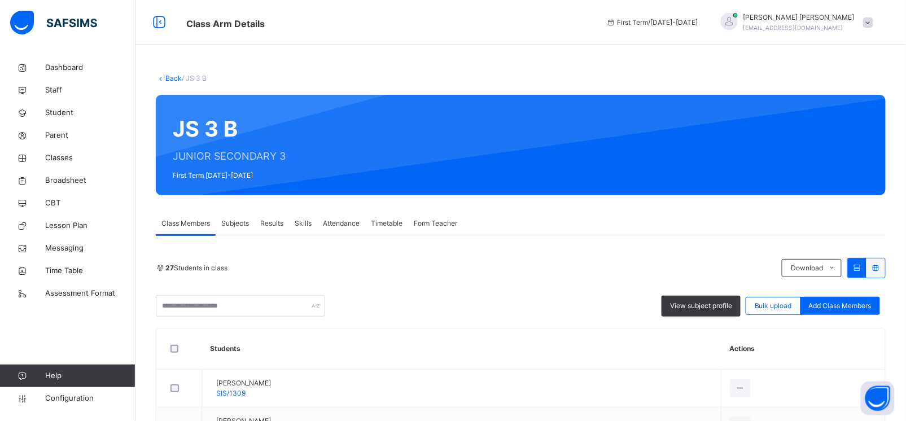
click at [231, 225] on span "Subjects" at bounding box center [235, 224] width 28 height 10
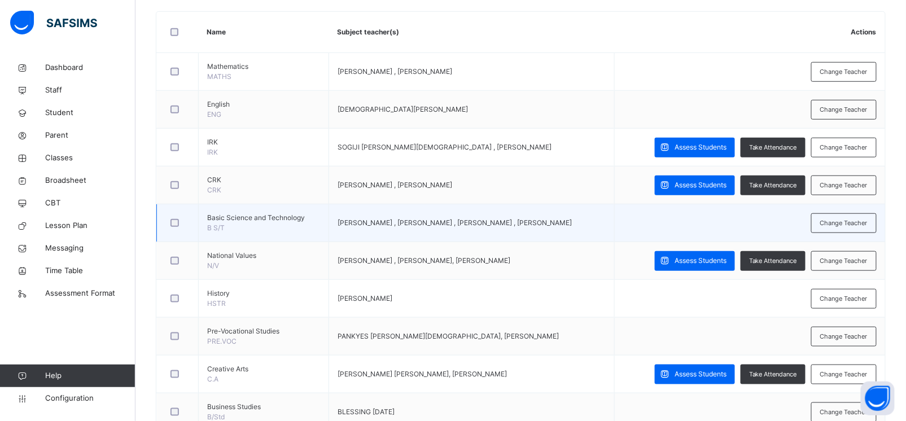
scroll to position [270, 0]
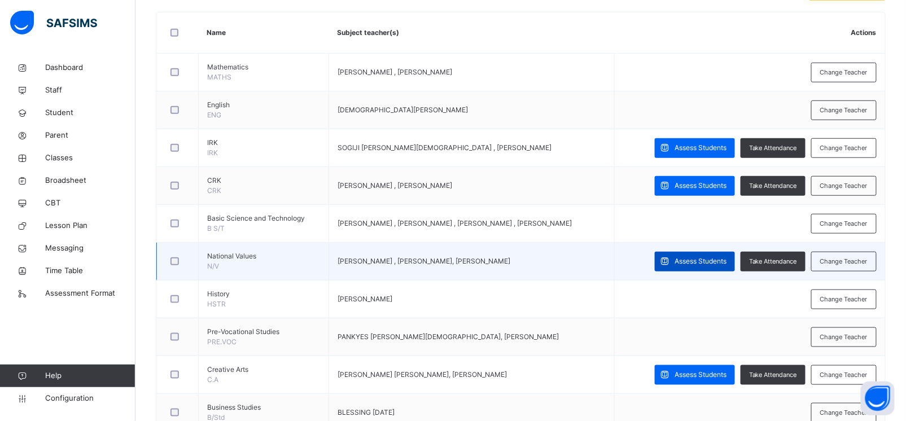
click at [689, 257] on span "Assess Students" at bounding box center [701, 261] width 52 height 10
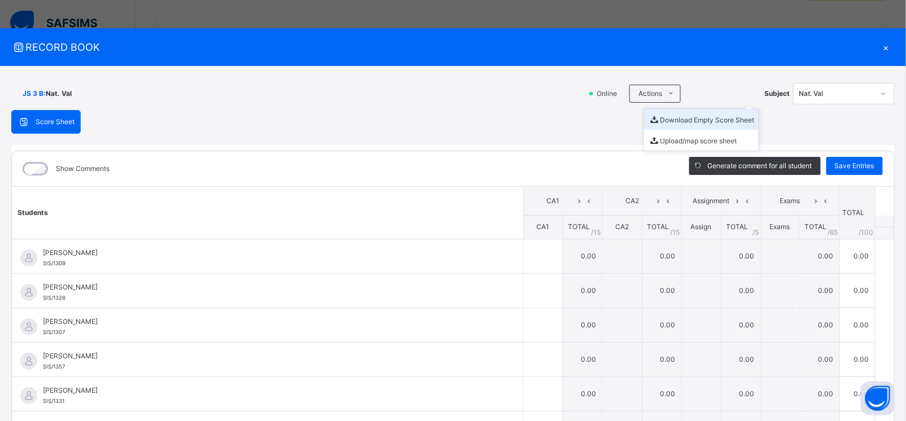
click at [658, 116] on li "Download Empty Score Sheet" at bounding box center [701, 119] width 115 height 21
click at [880, 48] on div "×" at bounding box center [886, 47] width 17 height 15
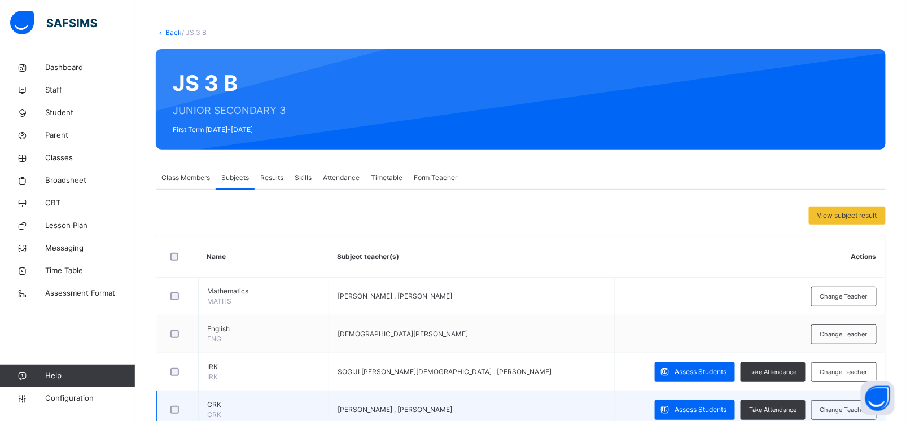
scroll to position [0, 0]
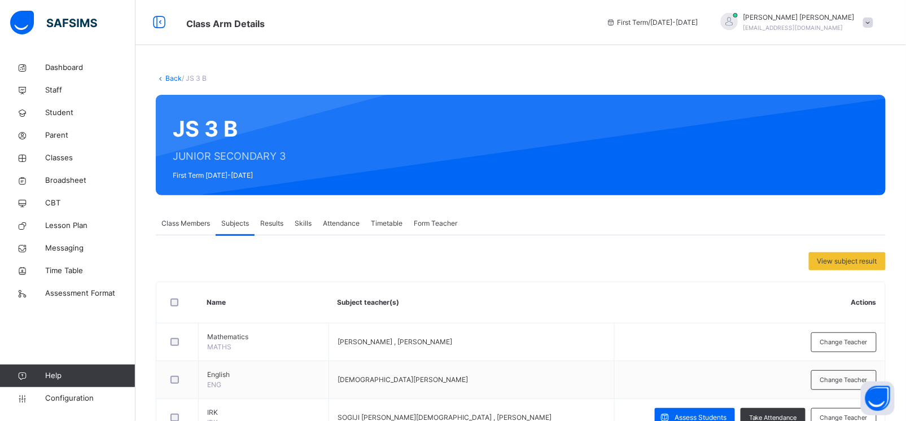
click at [174, 79] on link "Back" at bounding box center [173, 78] width 16 height 8
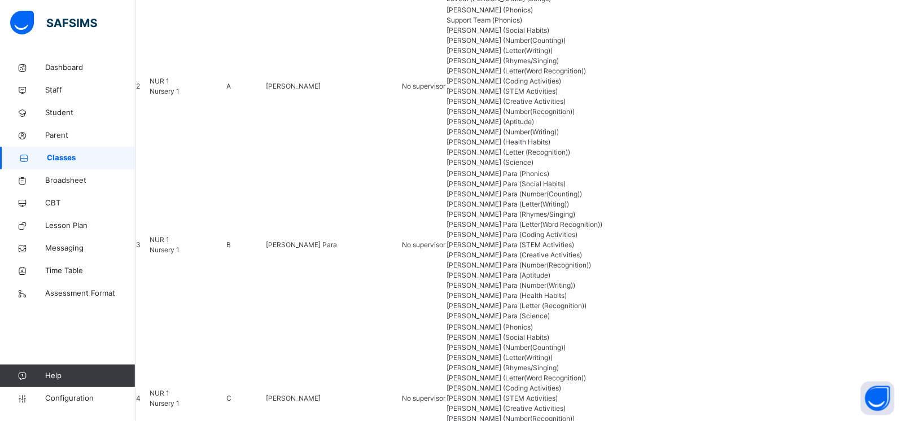
scroll to position [1621, 0]
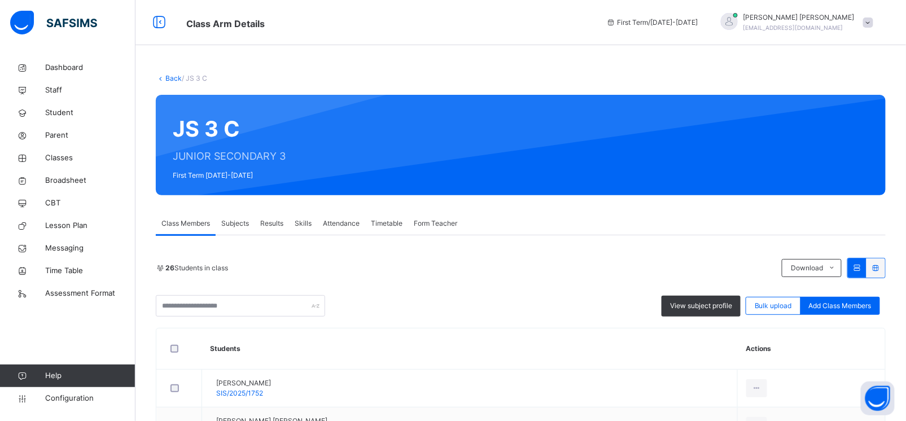
click at [233, 221] on span "Subjects" at bounding box center [235, 224] width 28 height 10
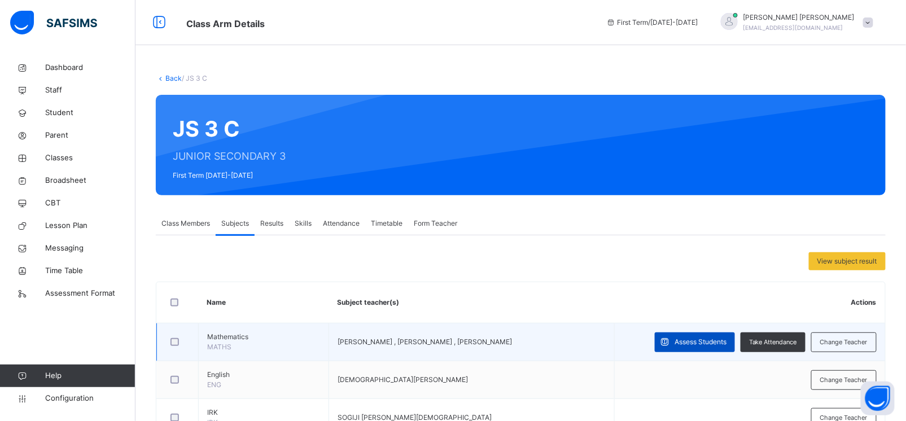
click at [700, 339] on span "Assess Students" at bounding box center [701, 342] width 52 height 10
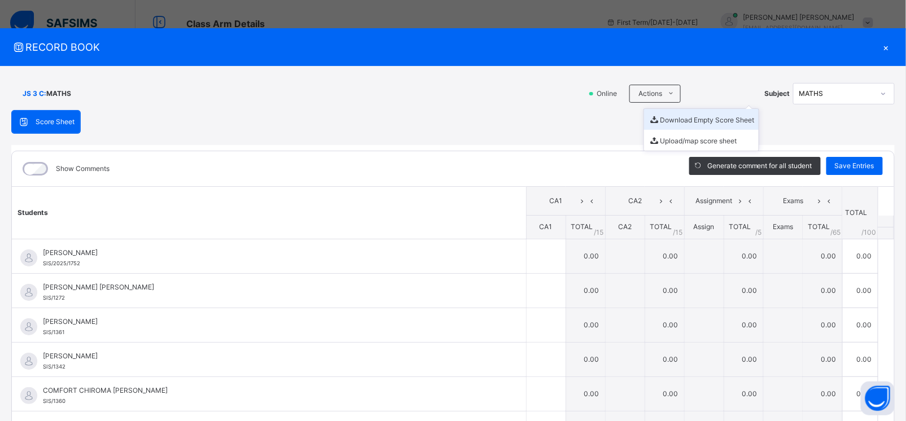
click at [654, 115] on li "Download Empty Score Sheet" at bounding box center [701, 119] width 115 height 21
click at [880, 43] on div "×" at bounding box center [886, 47] width 17 height 15
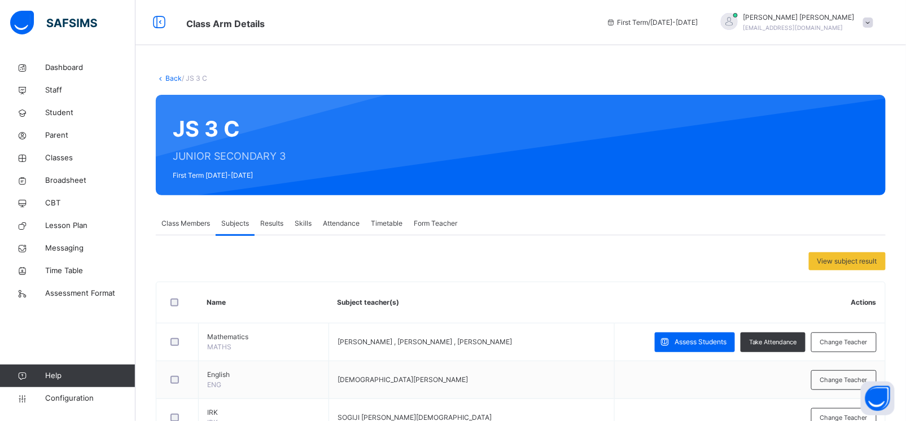
click at [172, 77] on link "Back" at bounding box center [173, 78] width 16 height 8
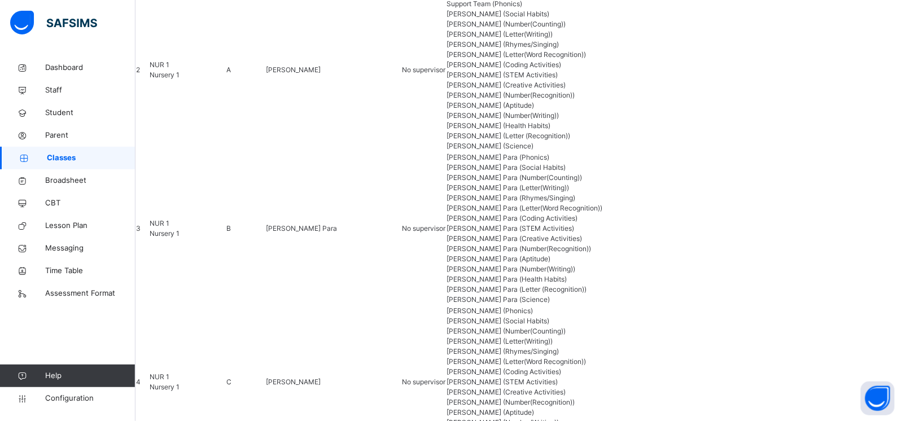
scroll to position [1647, 0]
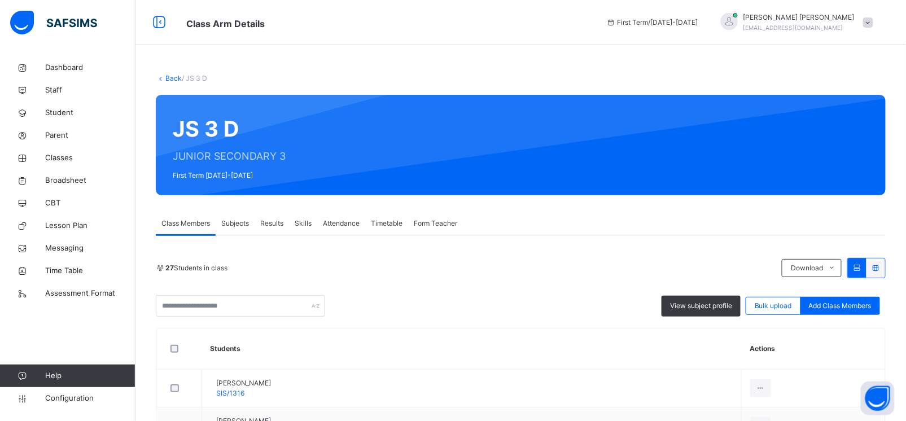
click at [235, 224] on span "Subjects" at bounding box center [235, 224] width 28 height 10
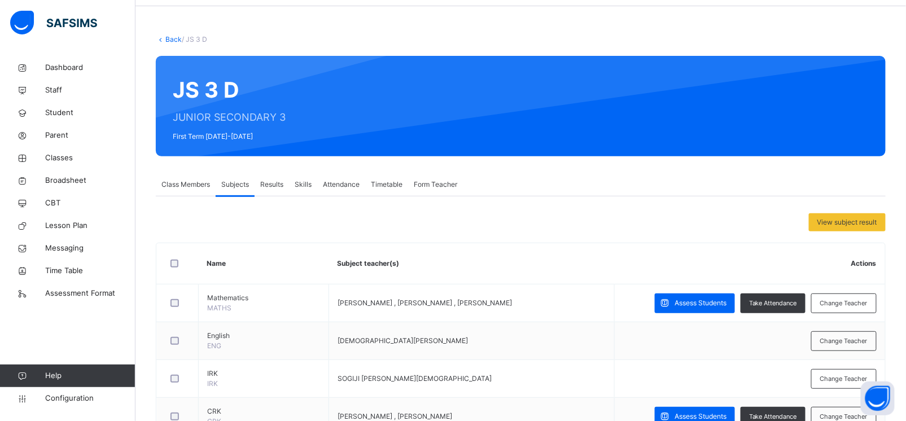
scroll to position [79, 0]
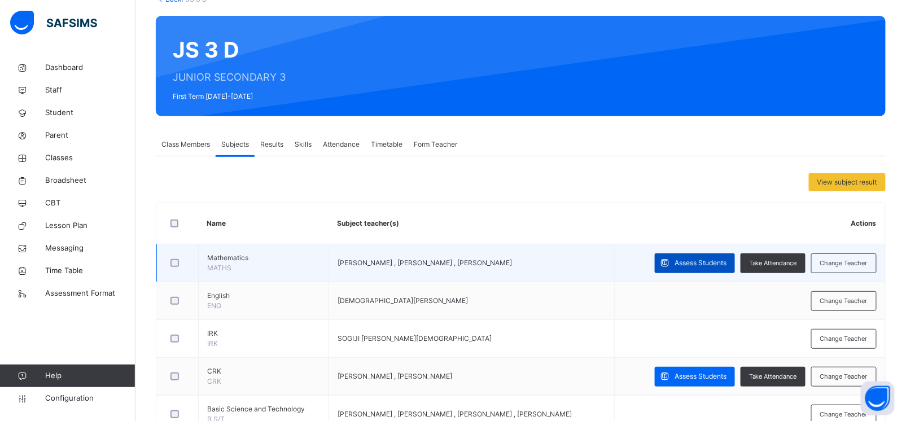
click at [675, 260] on span at bounding box center [665, 264] width 20 height 20
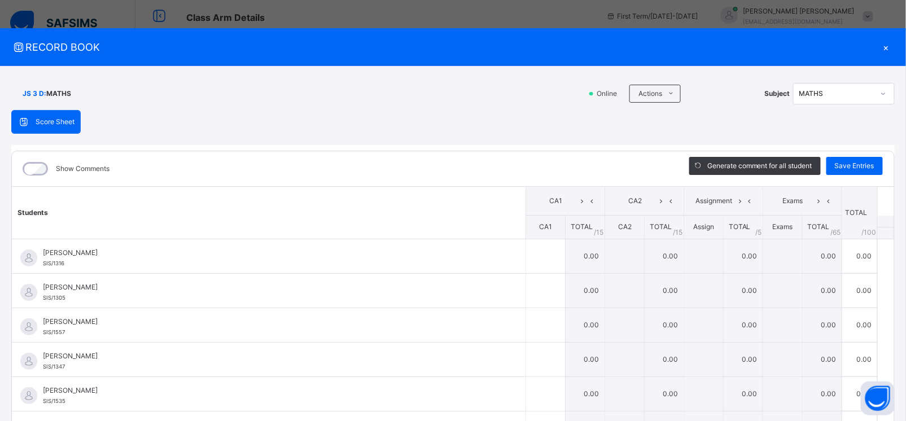
scroll to position [0, 0]
click at [674, 119] on li "Download Empty Score Sheet" at bounding box center [701, 119] width 115 height 21
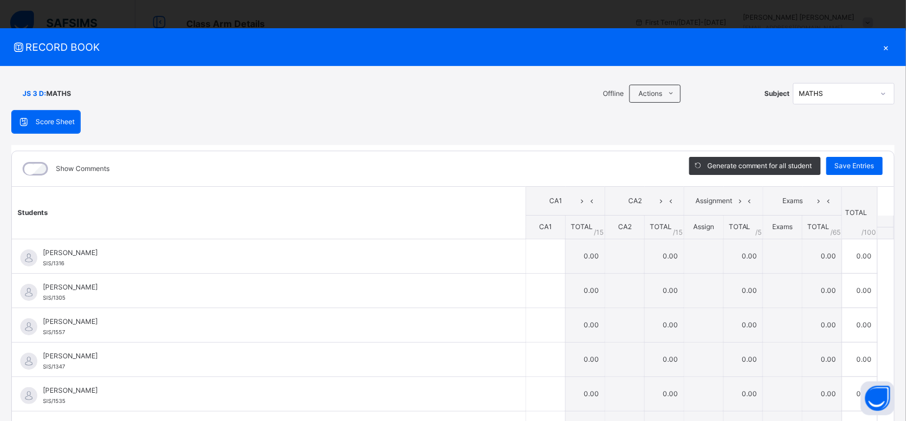
click at [882, 45] on div "×" at bounding box center [886, 47] width 17 height 15
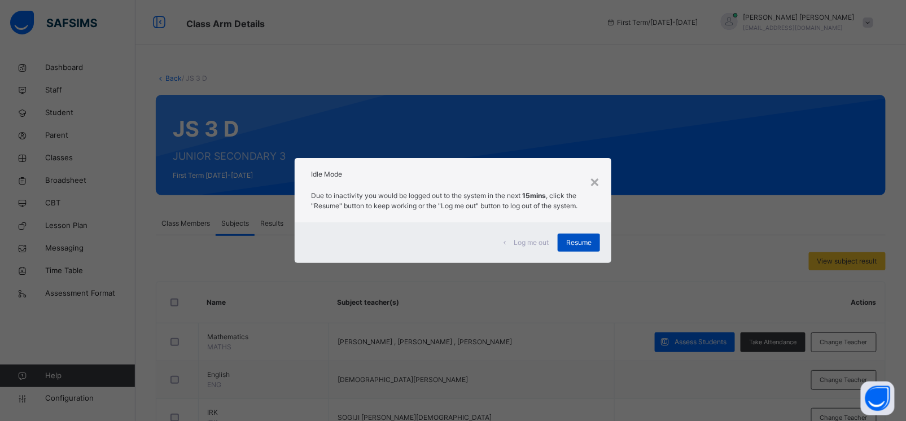
click at [572, 246] on span "Resume" at bounding box center [578, 243] width 25 height 10
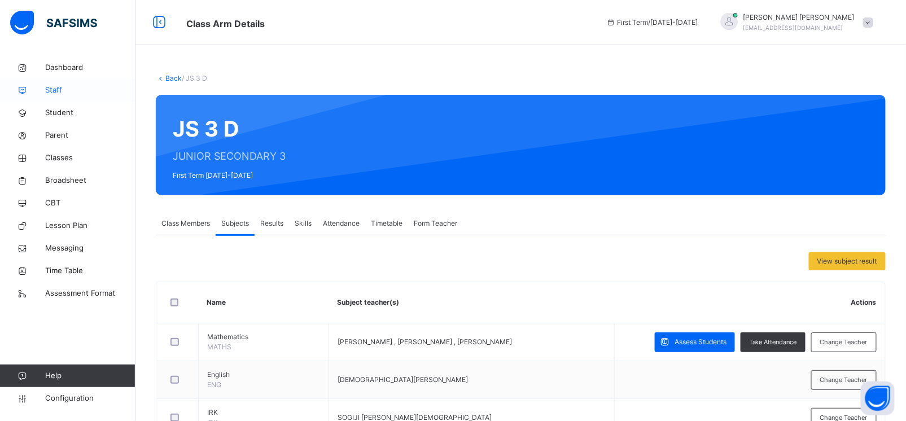
click at [52, 89] on span "Staff" at bounding box center [90, 90] width 90 height 11
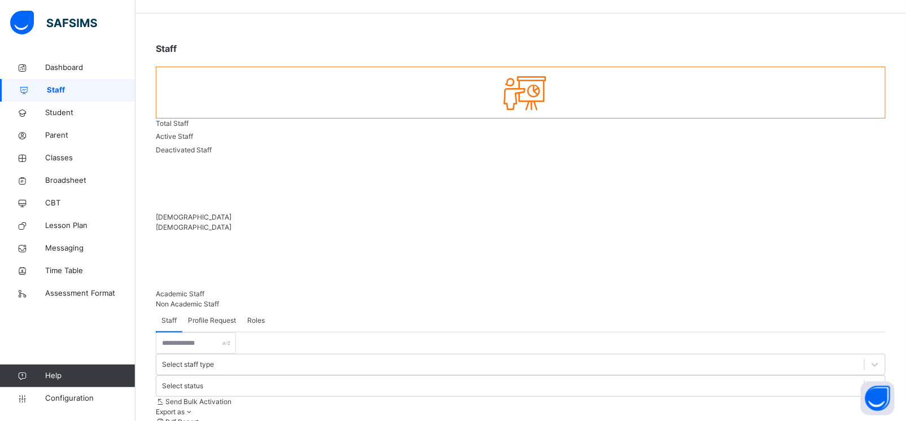
scroll to position [18, 0]
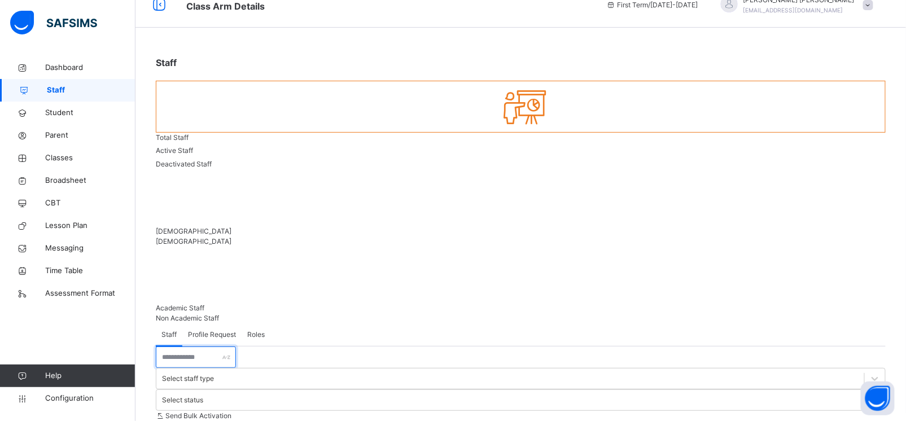
click at [199, 347] on input "text" at bounding box center [196, 357] width 80 height 21
type input "*"
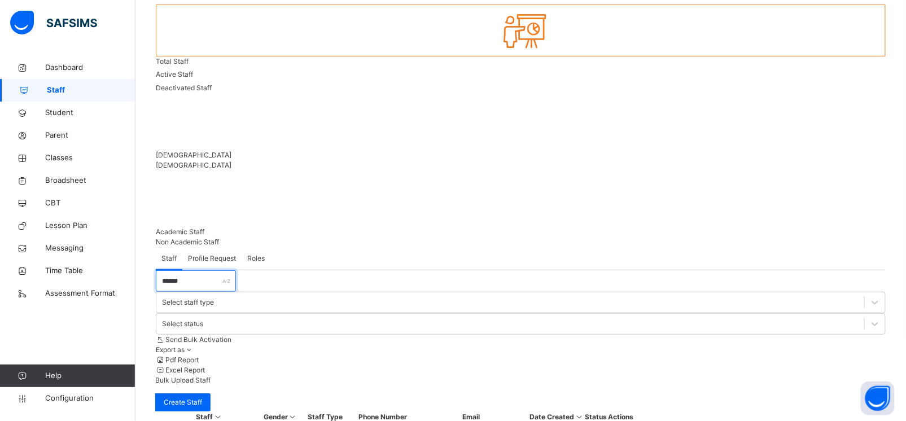
scroll to position [109, 0]
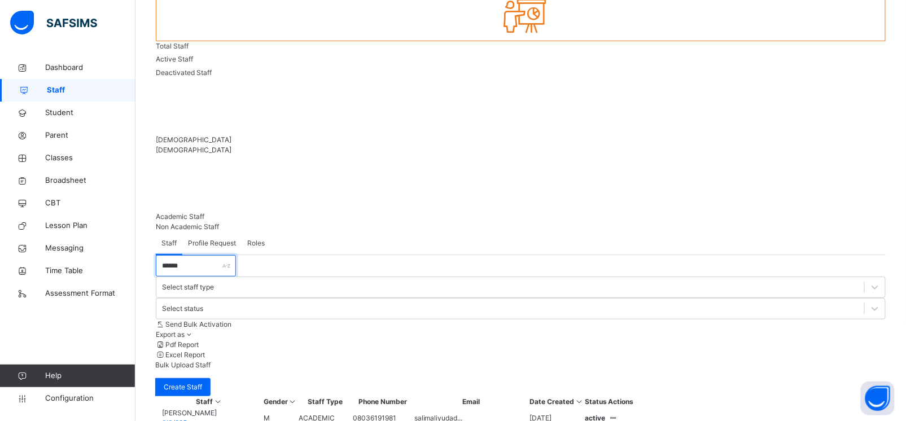
type input "******"
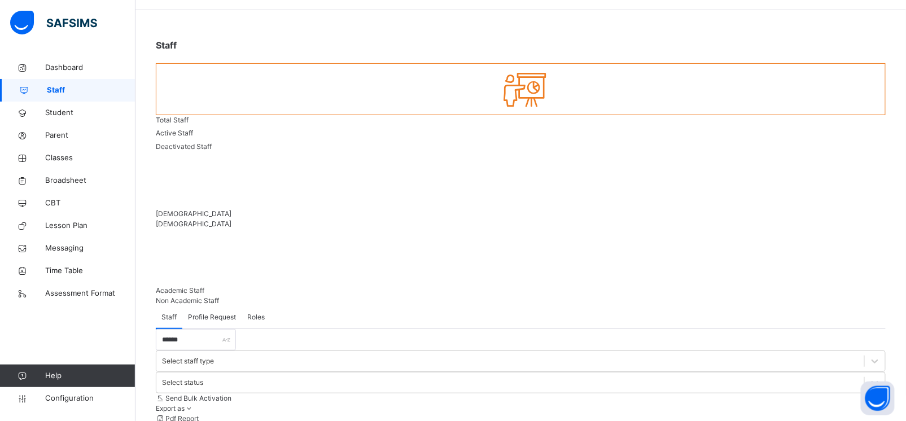
scroll to position [0, 0]
